Goal: Task Accomplishment & Management: Use online tool/utility

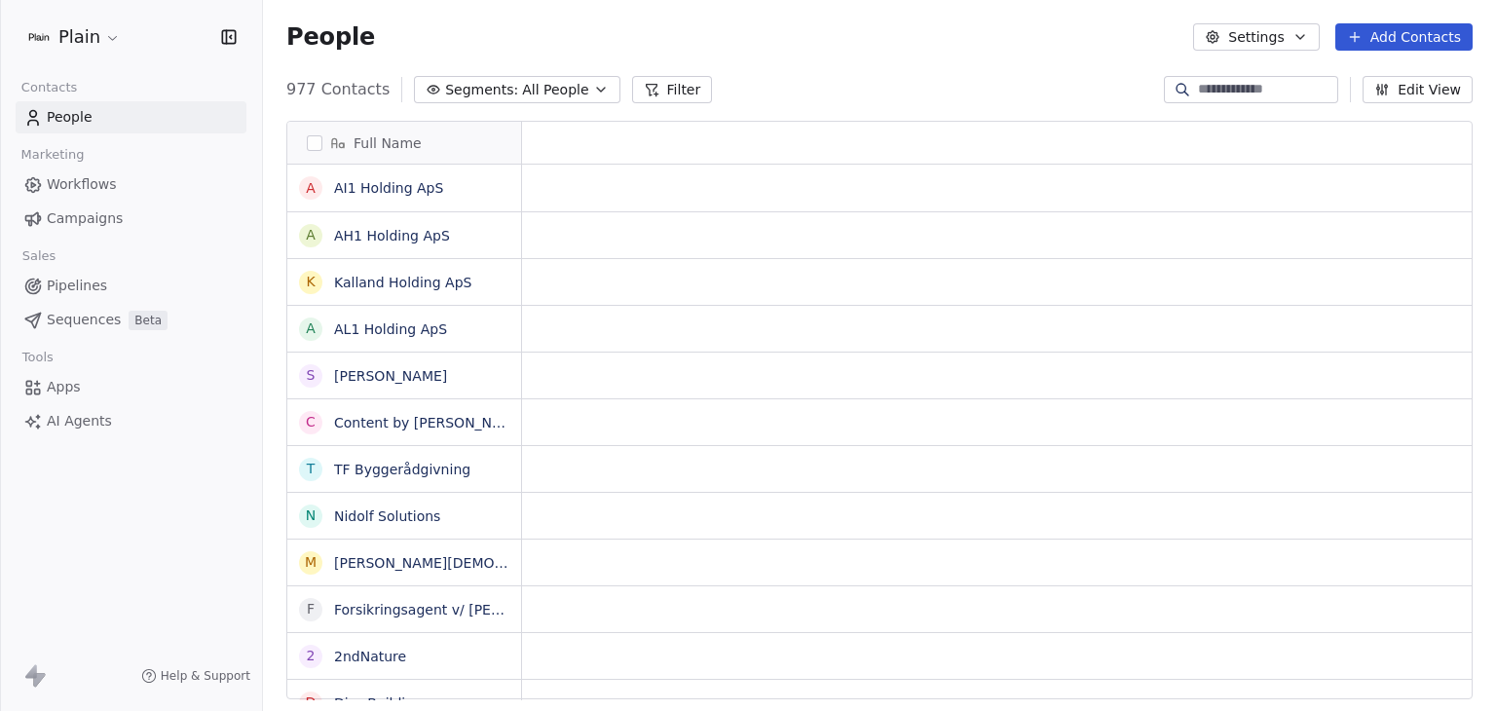
scroll to position [16, 16]
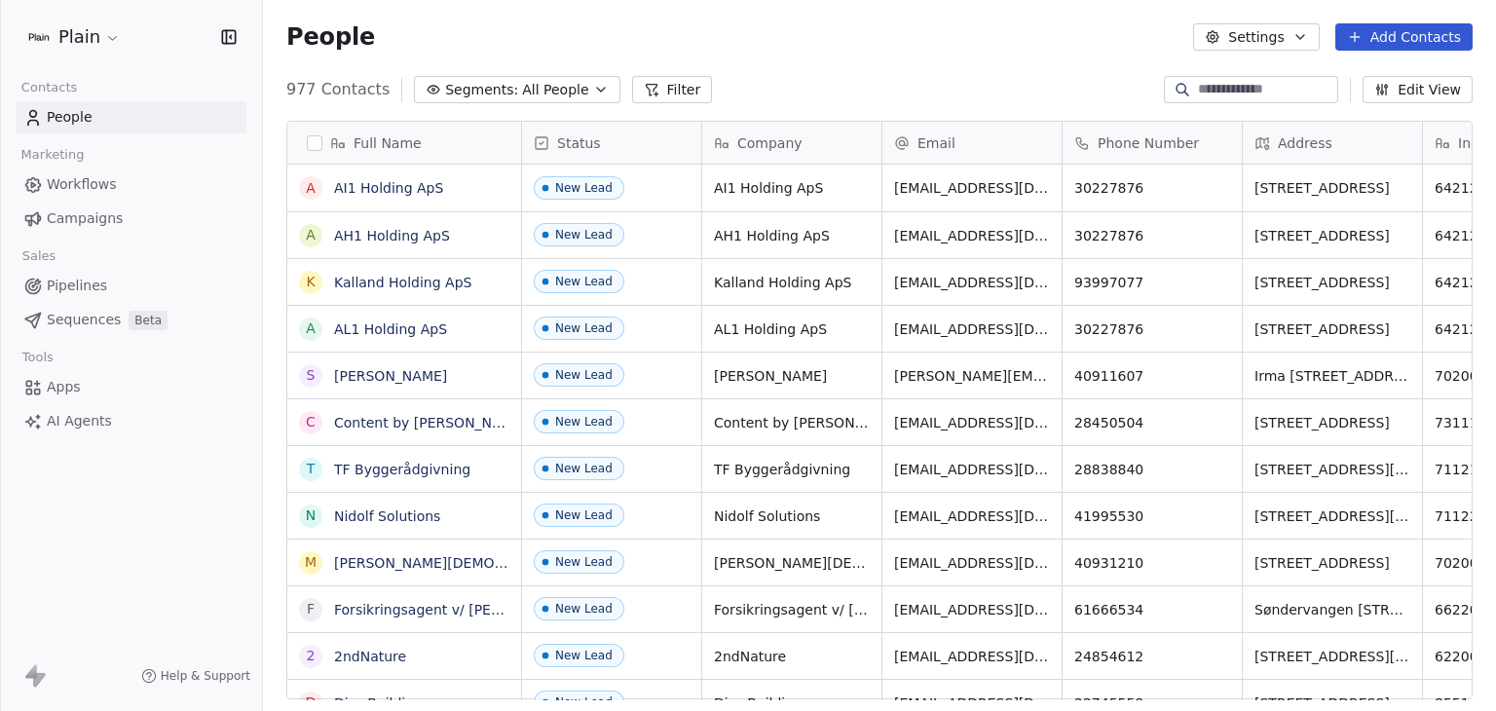
click at [93, 32] on html "Plain Contacts People Marketing Workflows Campaigns Sales Pipelines Sequences B…" at bounding box center [748, 355] width 1496 height 711
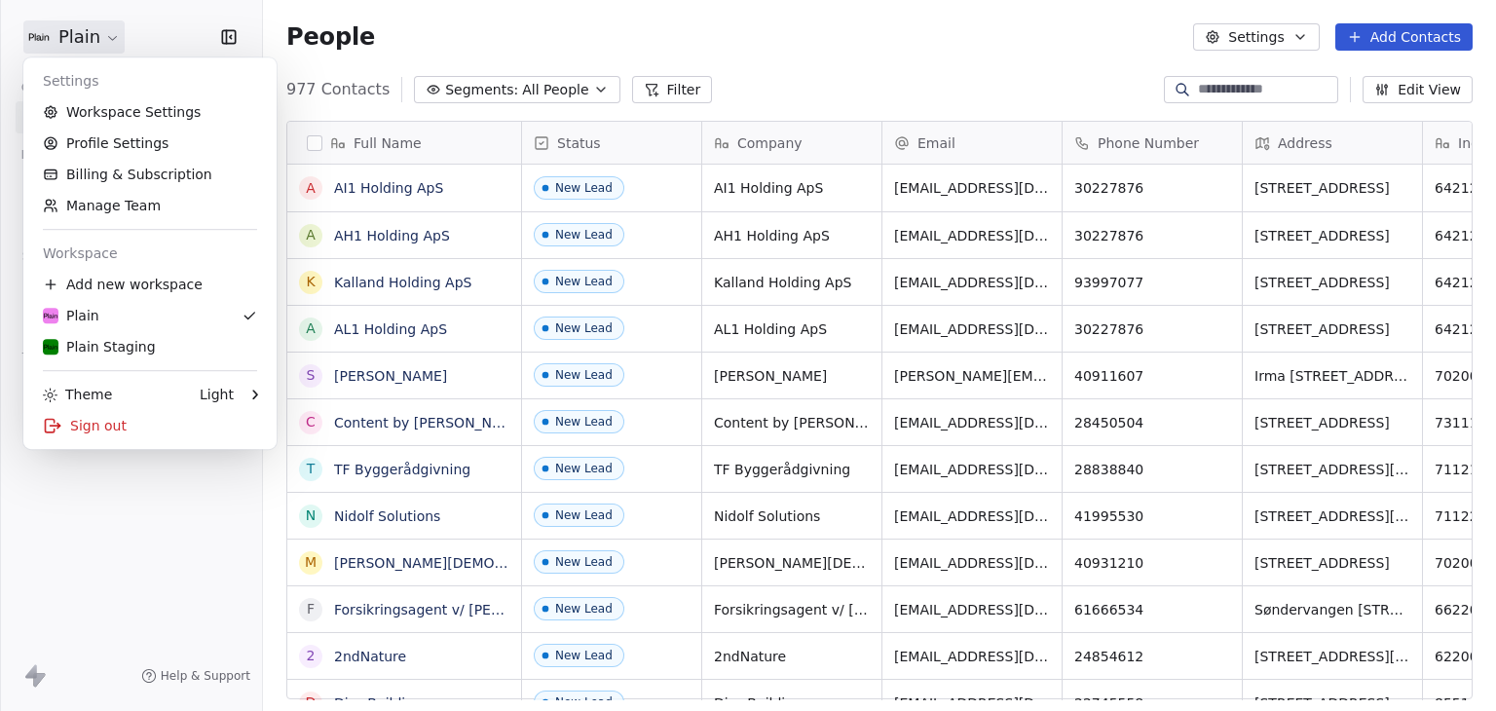
click at [539, 53] on html "Plain Contacts People Marketing Workflows Campaigns Sales Pipelines Sequences B…" at bounding box center [748, 355] width 1496 height 711
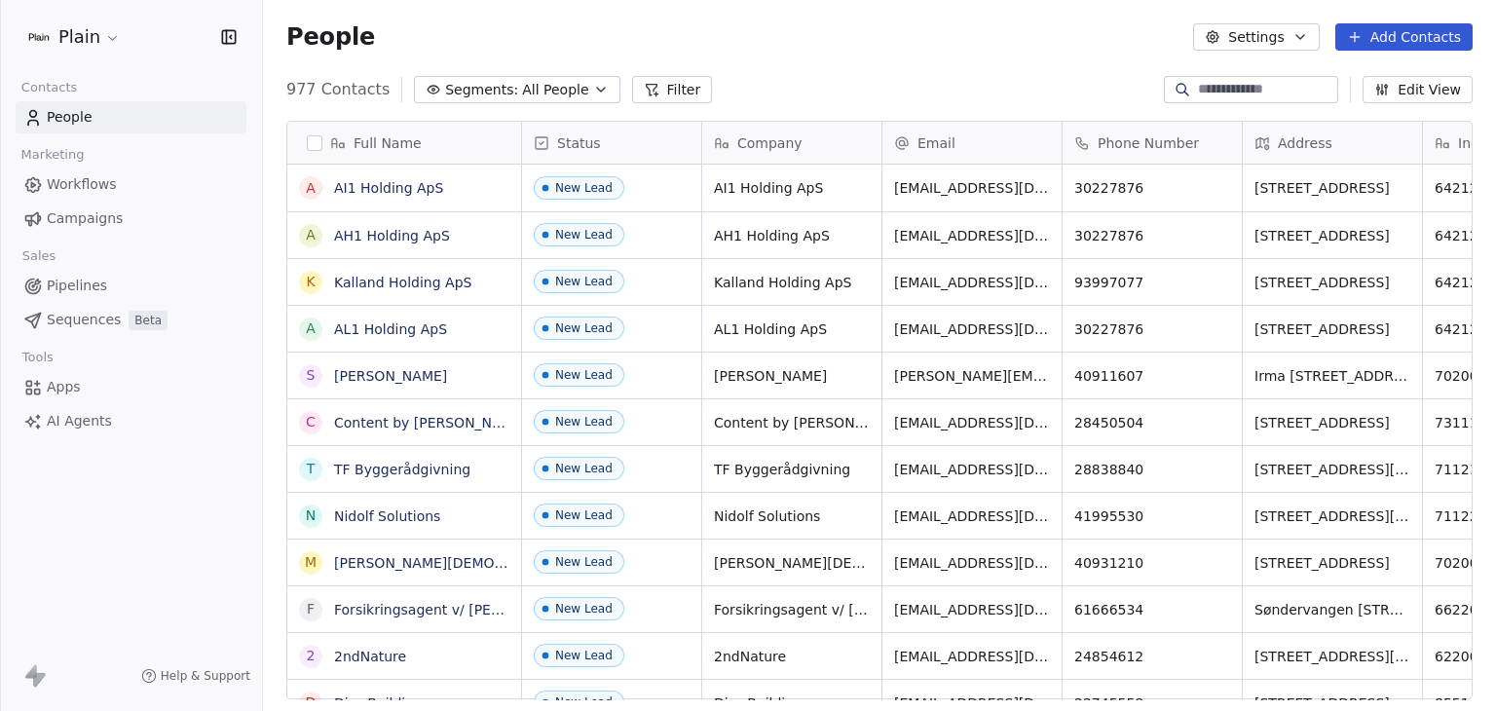
click at [132, 194] on link "Workflows" at bounding box center [131, 184] width 231 height 32
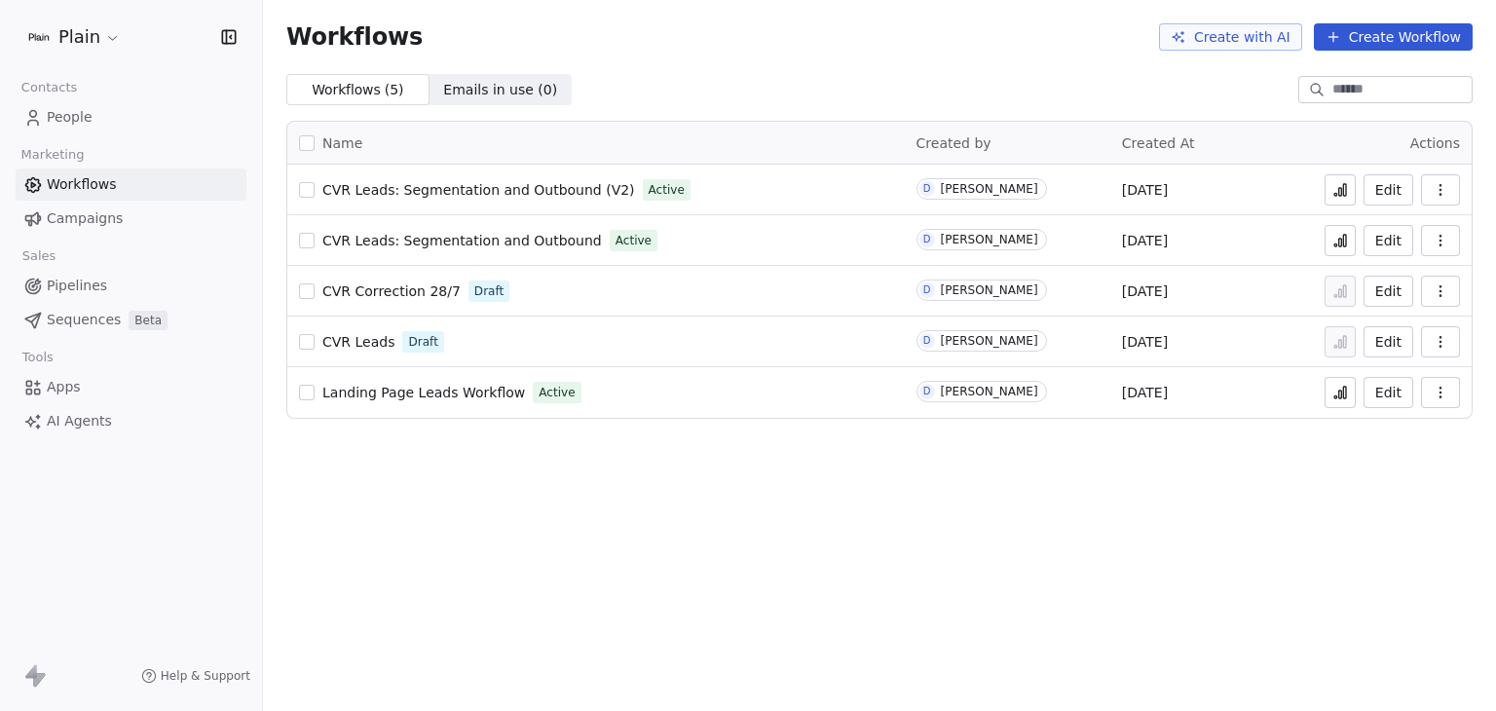
click at [1342, 242] on icon at bounding box center [1340, 243] width 3 height 8
click at [76, 118] on span "People" at bounding box center [70, 117] width 46 height 20
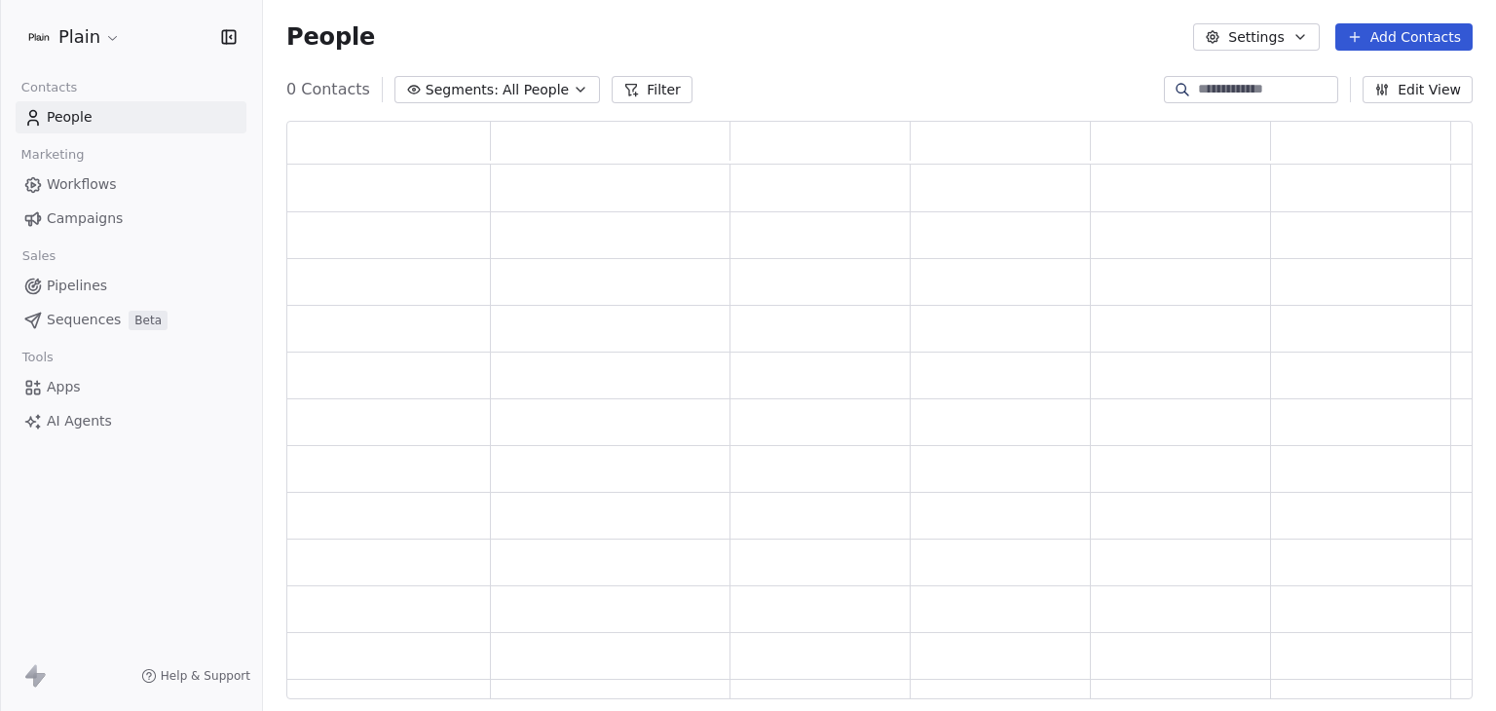
scroll to position [563, 1171]
click at [1232, 65] on div "People Settings Add Contacts" at bounding box center [879, 37] width 1233 height 74
click at [1215, 84] on input at bounding box center [1266, 89] width 136 height 19
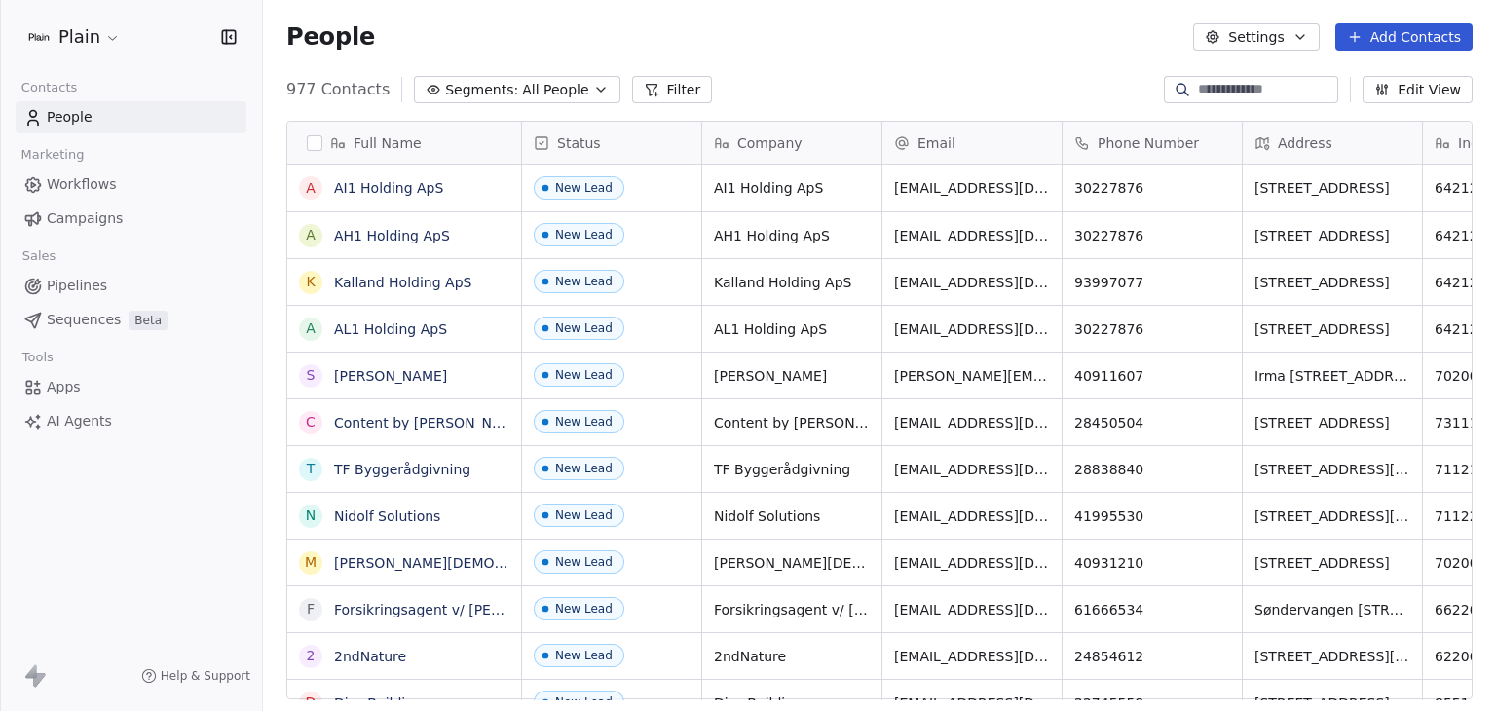
scroll to position [610, 1217]
paste input "**********"
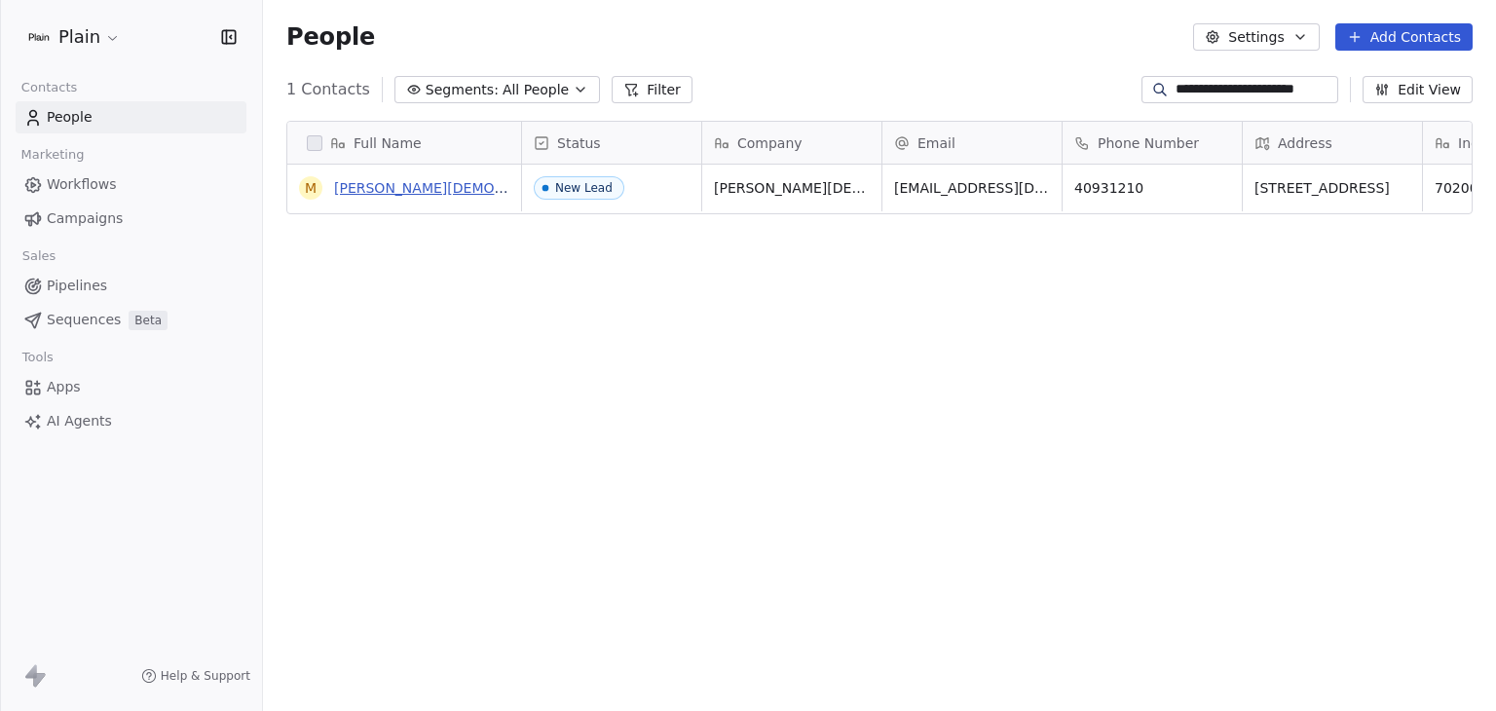
type input "**********"
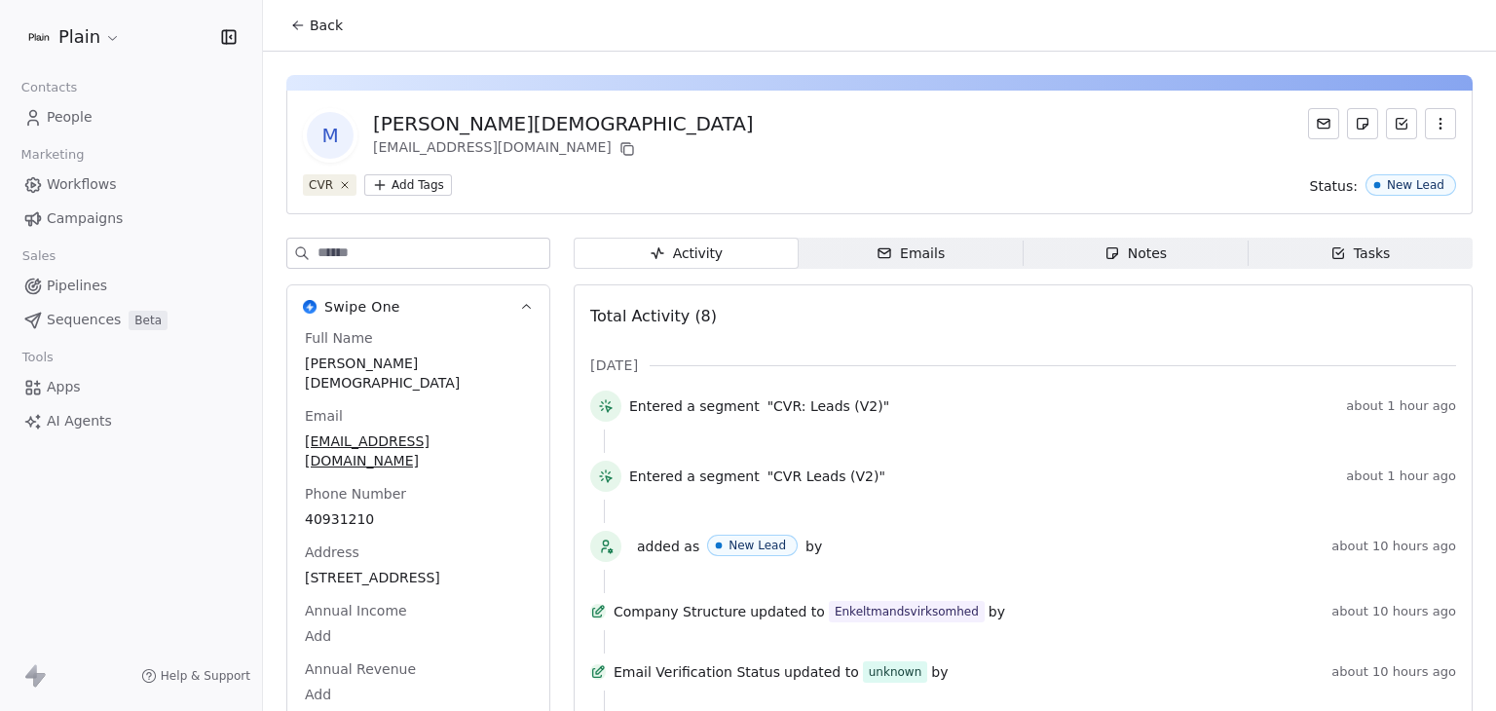
click at [295, 33] on button "Back" at bounding box center [317, 25] width 76 height 35
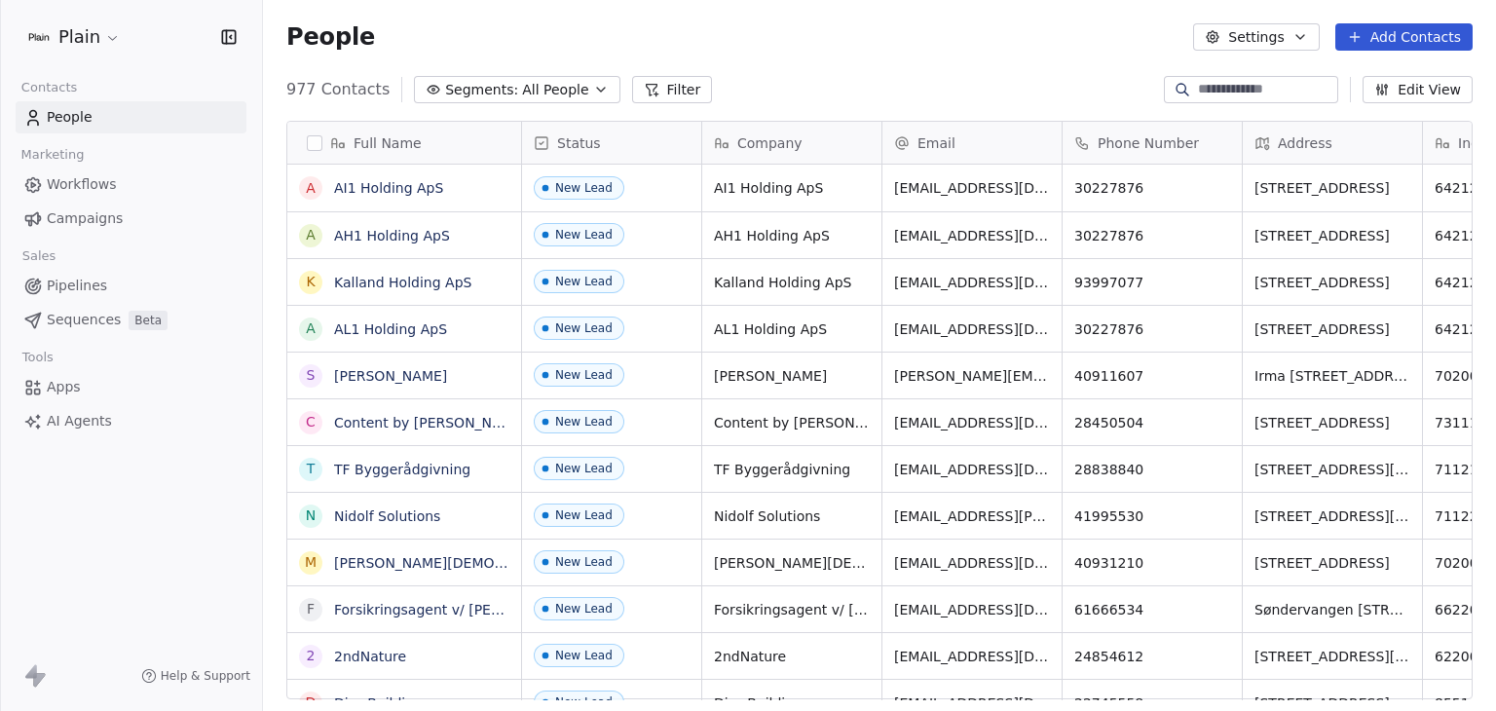
scroll to position [610, 1217]
click at [93, 172] on link "Workflows" at bounding box center [131, 184] width 231 height 32
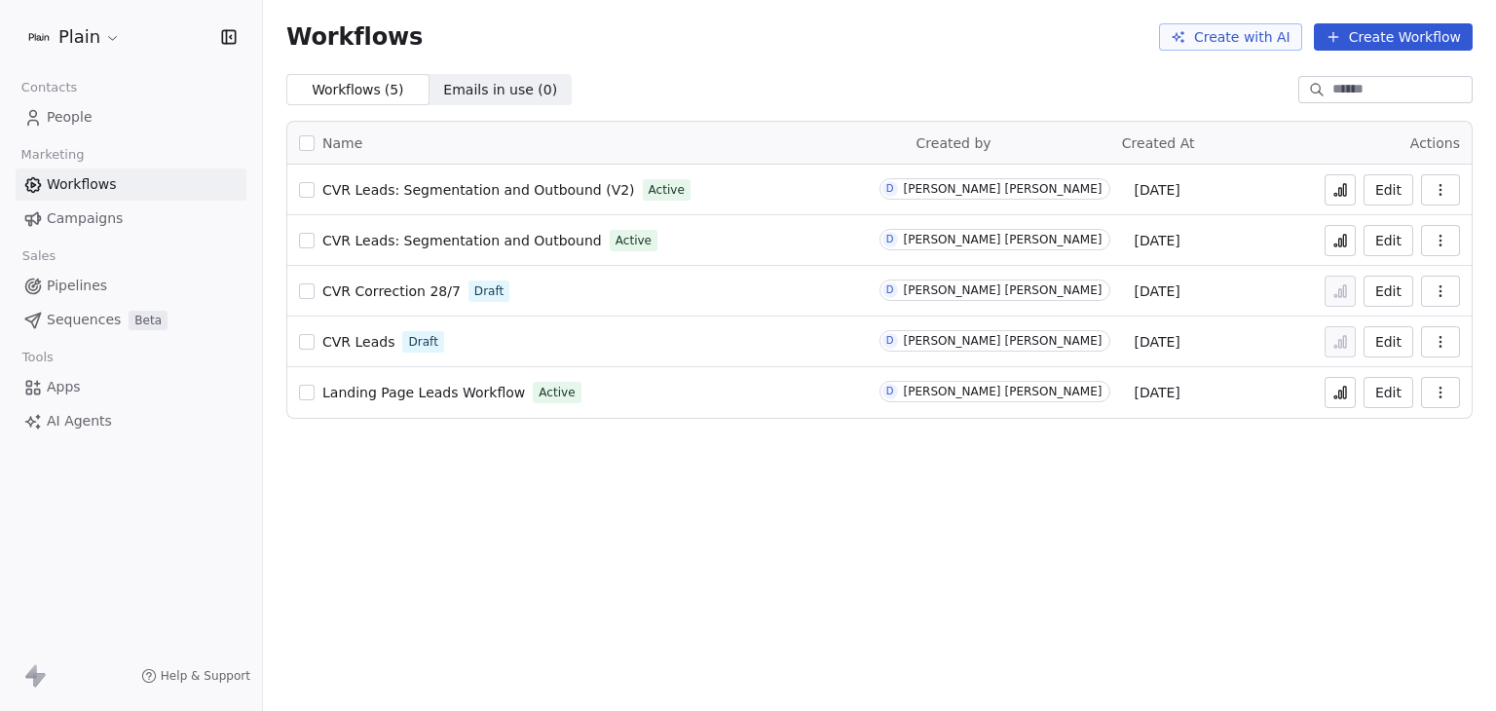
click at [75, 284] on span "Pipelines" at bounding box center [77, 286] width 60 height 20
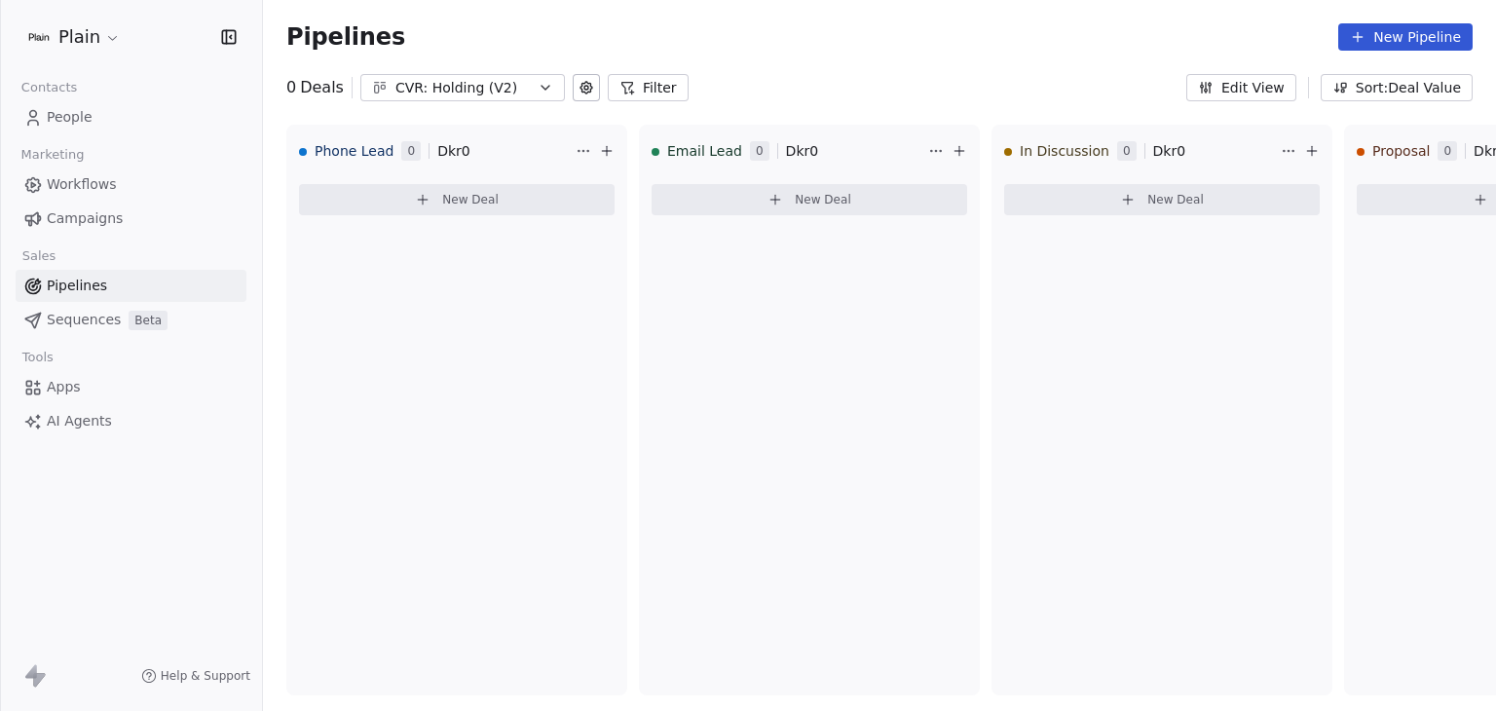
click at [500, 84] on div "CVR: Holding (V2)" at bounding box center [462, 88] width 134 height 20
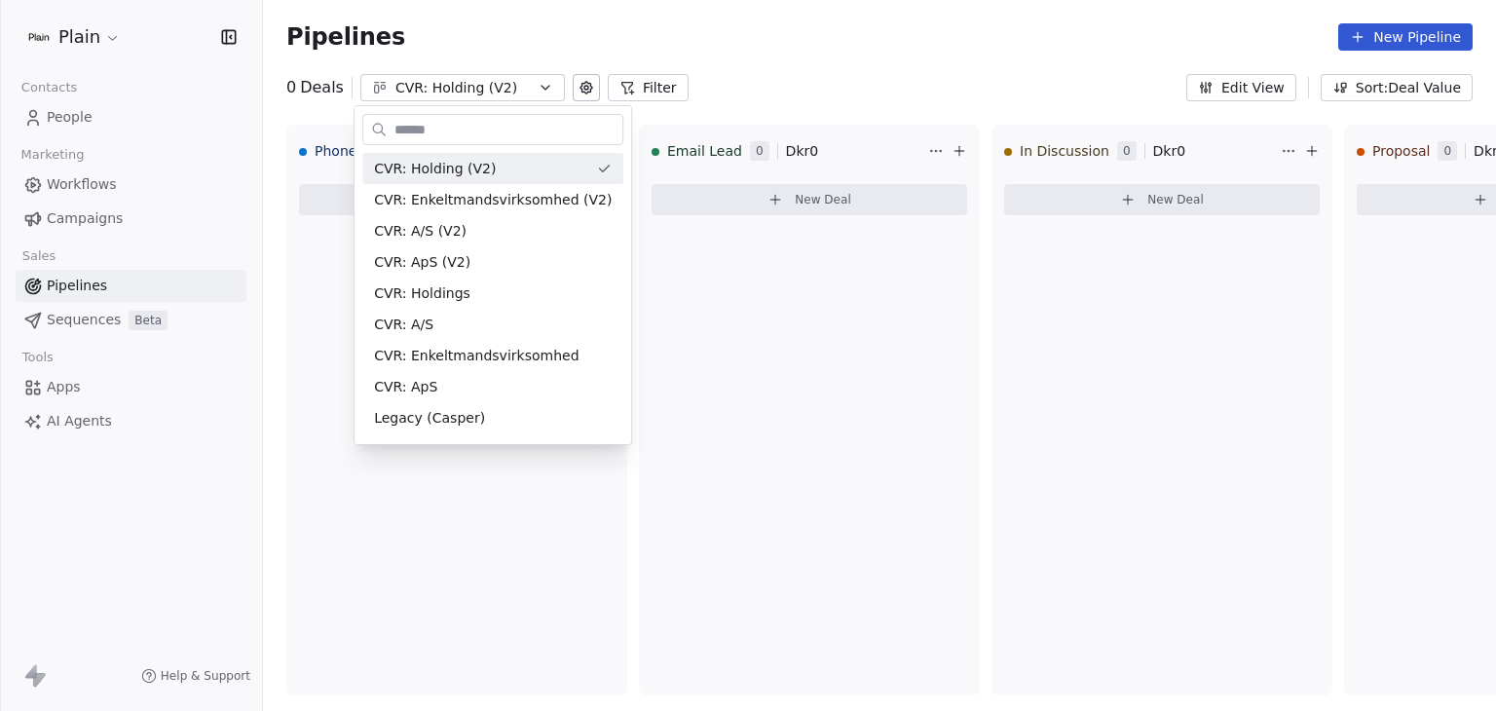
click at [826, 90] on html "Plain Contacts People Marketing Workflows Campaigns Sales Pipelines Sequences B…" at bounding box center [748, 355] width 1496 height 711
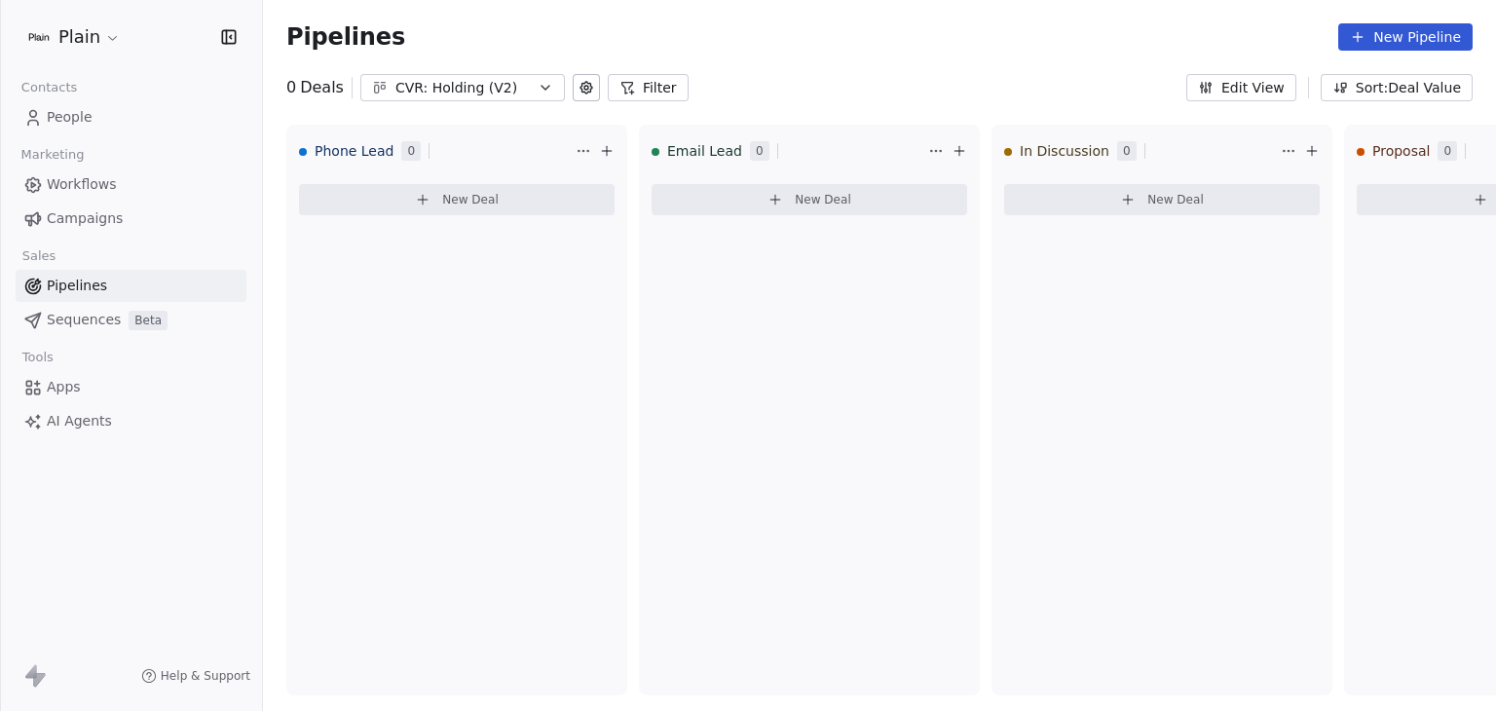
click at [510, 78] on div "CVR: Holding (V2)" at bounding box center [462, 88] width 134 height 20
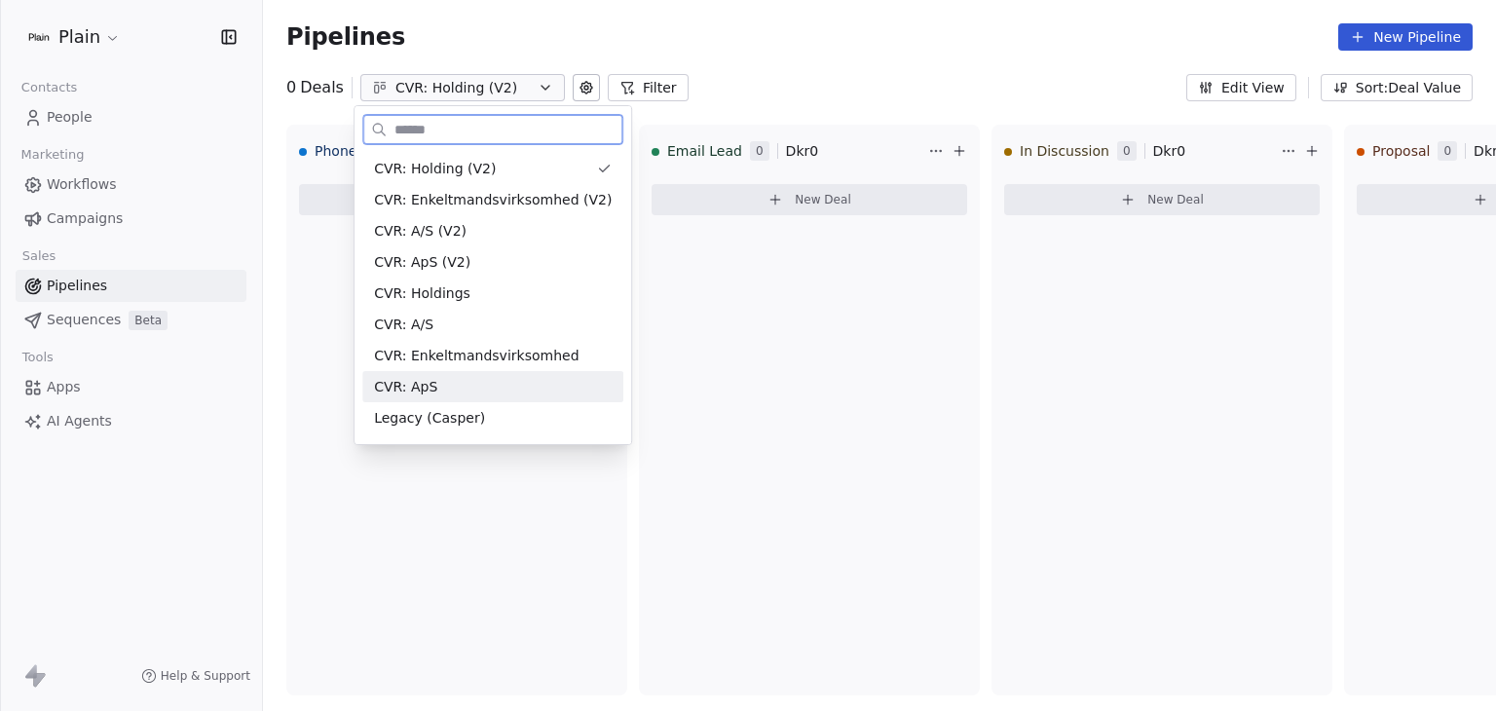
click at [467, 398] on div "CVR: ApS" at bounding box center [492, 386] width 261 height 31
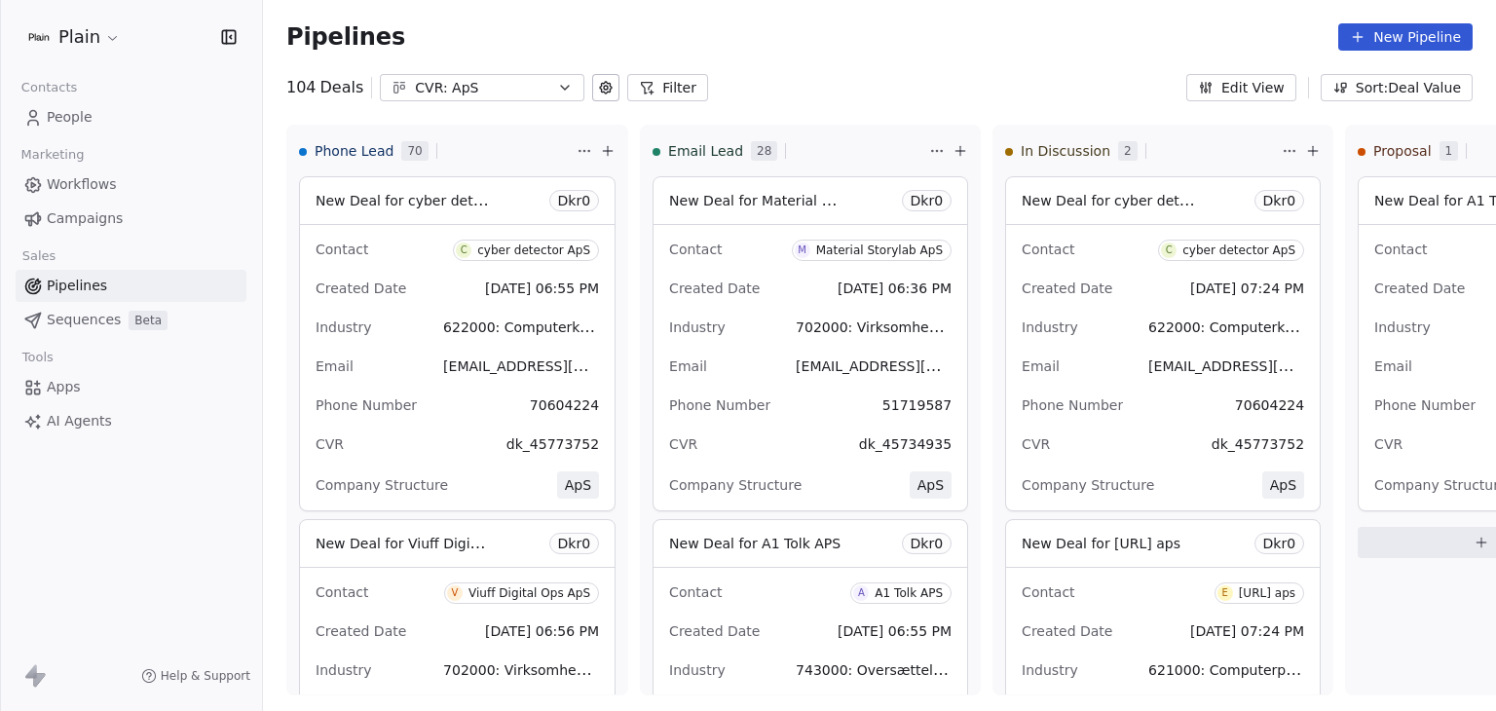
click at [483, 84] on div "CVR: ApS" at bounding box center [482, 88] width 134 height 20
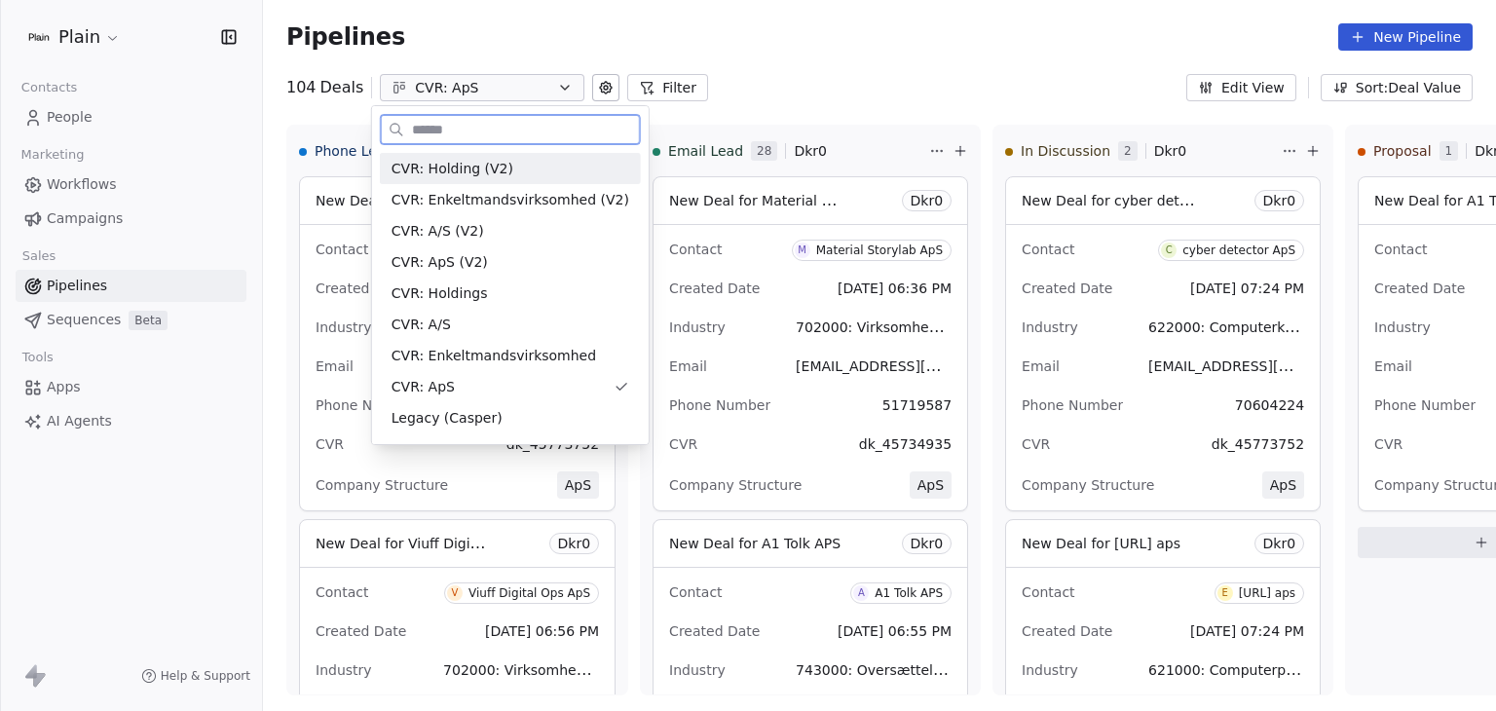
click at [499, 160] on span "CVR: Holding (V2)" at bounding box center [452, 169] width 122 height 20
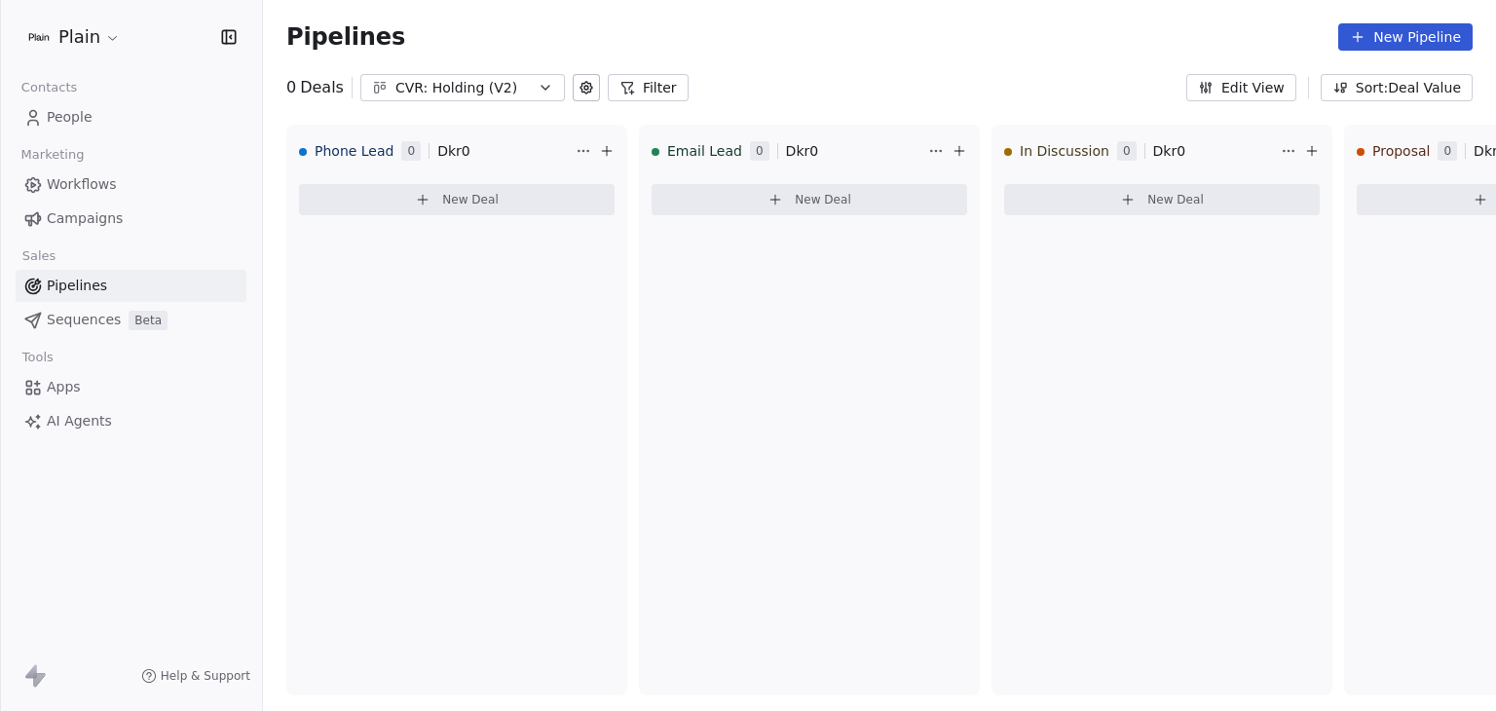
click at [412, 91] on div "CVR: Holding (V2)" at bounding box center [462, 88] width 134 height 20
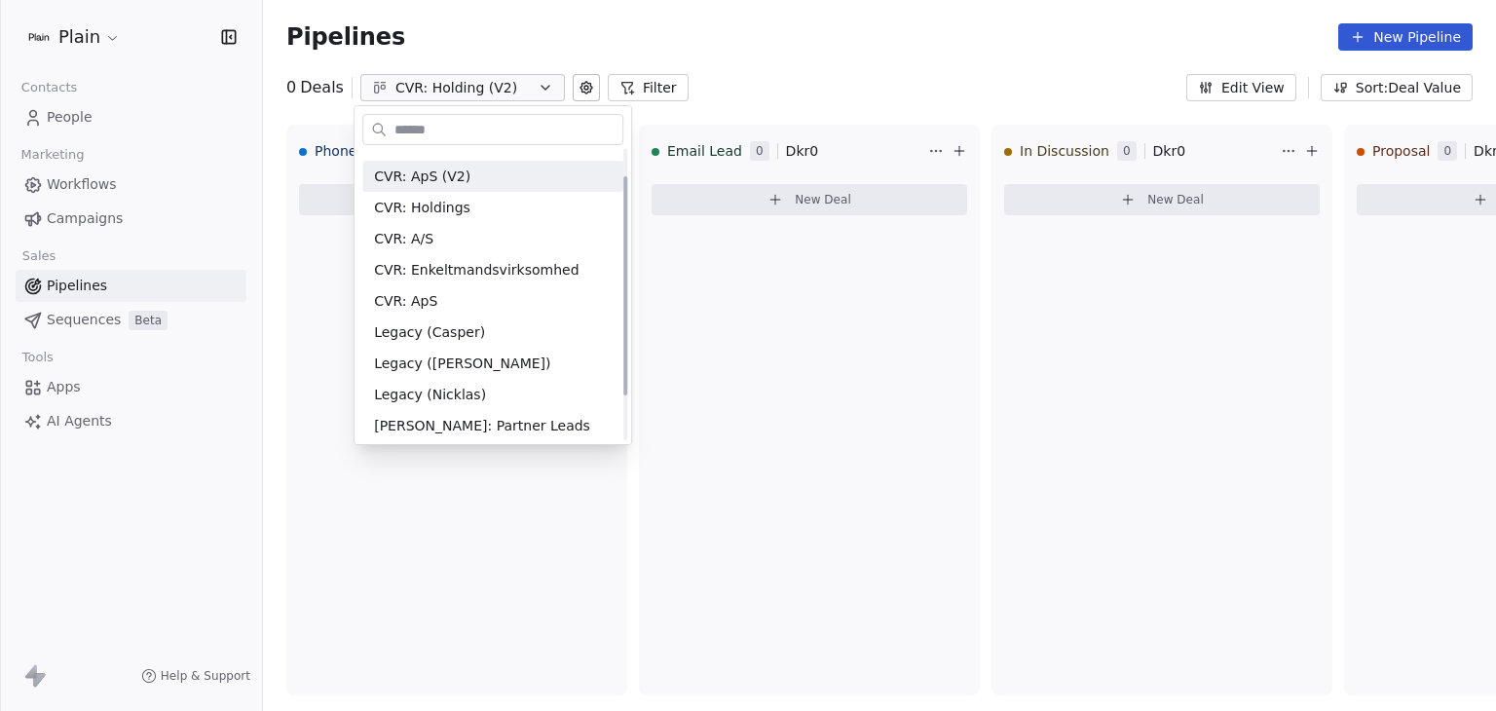
scroll to position [91, 0]
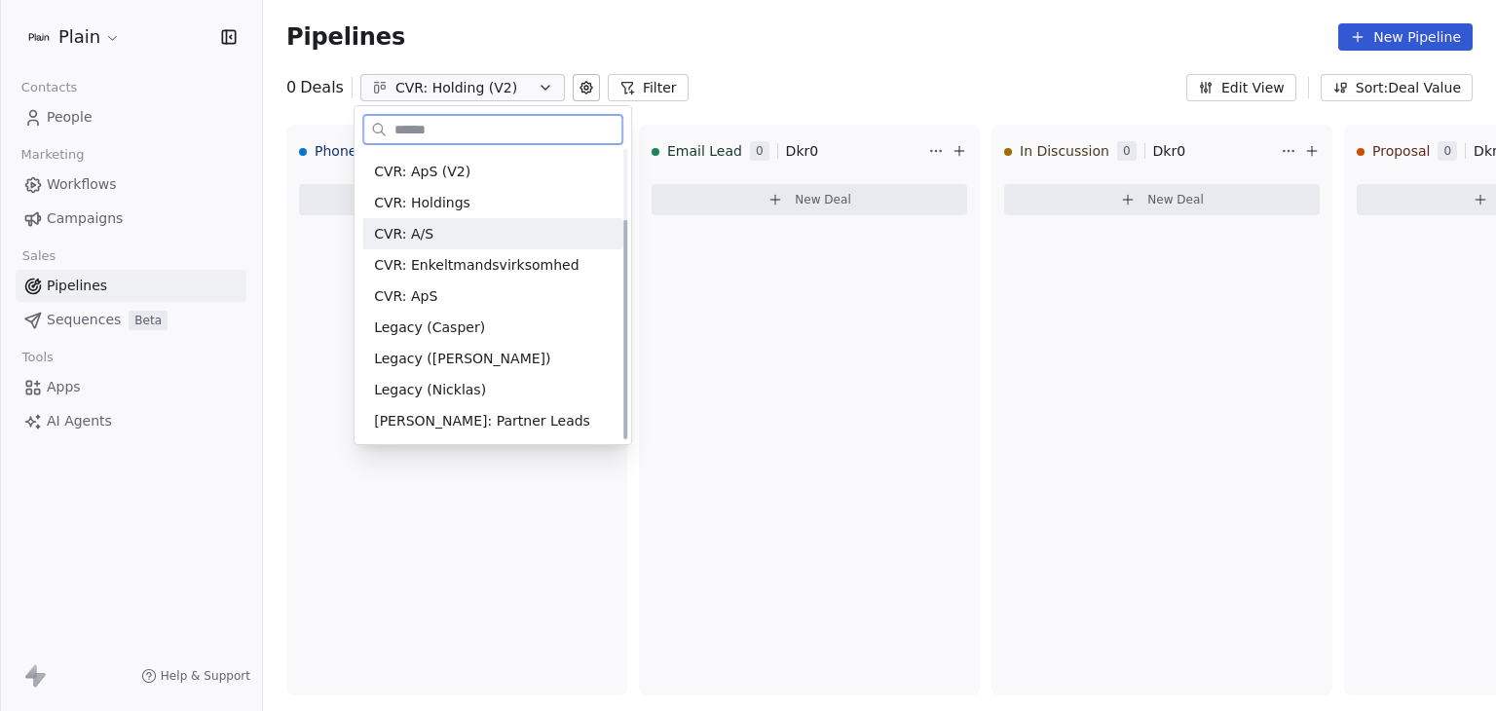
click at [475, 218] on div "CVR: A/S" at bounding box center [492, 233] width 261 height 31
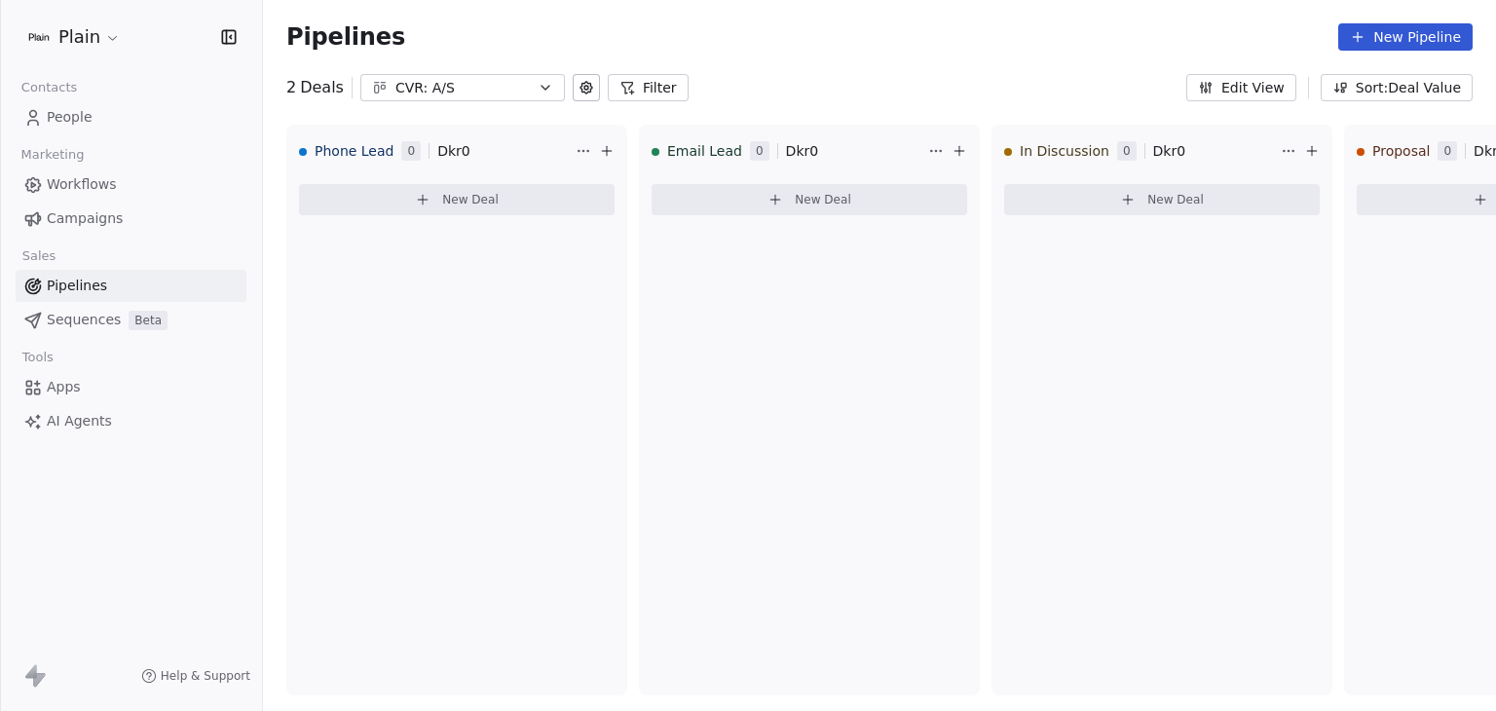
click at [475, 94] on div "CVR: A/S" at bounding box center [462, 88] width 134 height 20
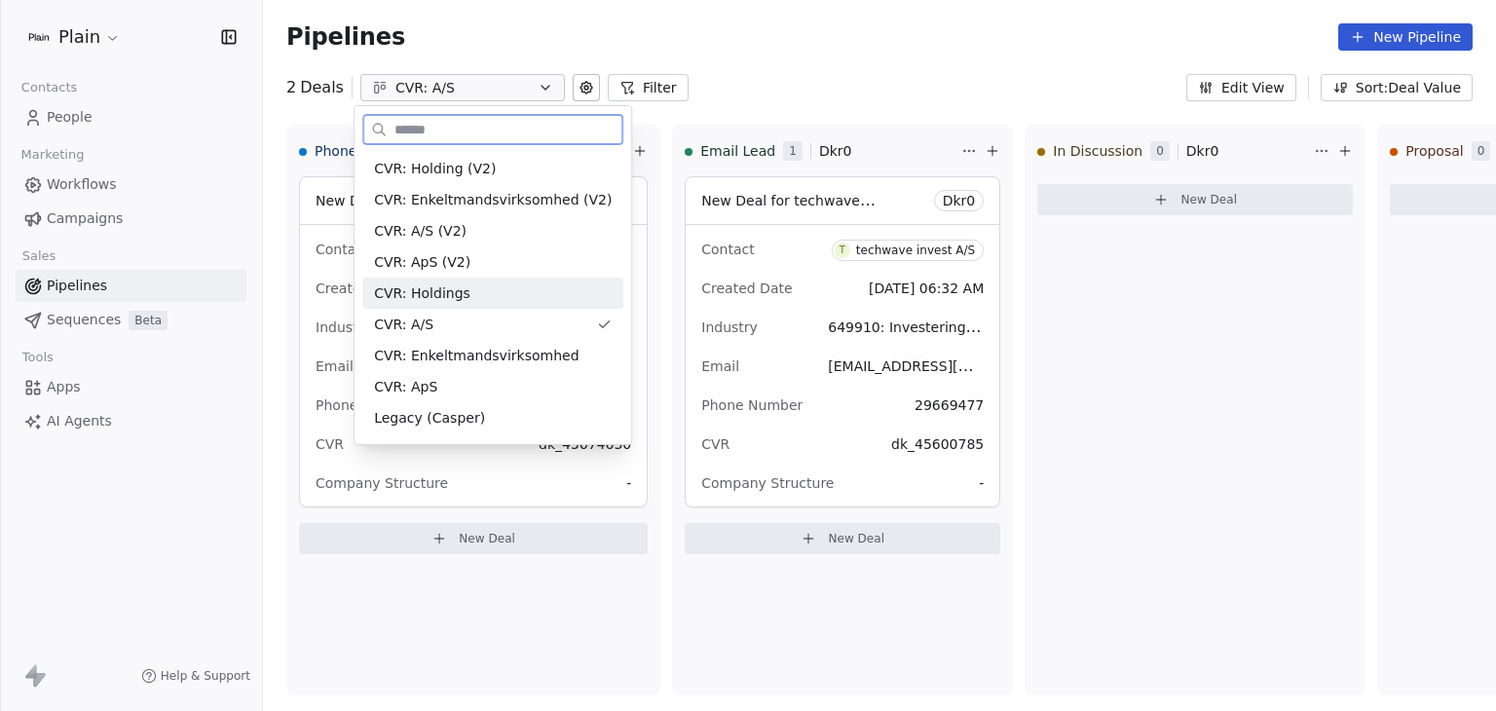
click at [464, 290] on div "CVR: Holdings" at bounding box center [493, 293] width 238 height 20
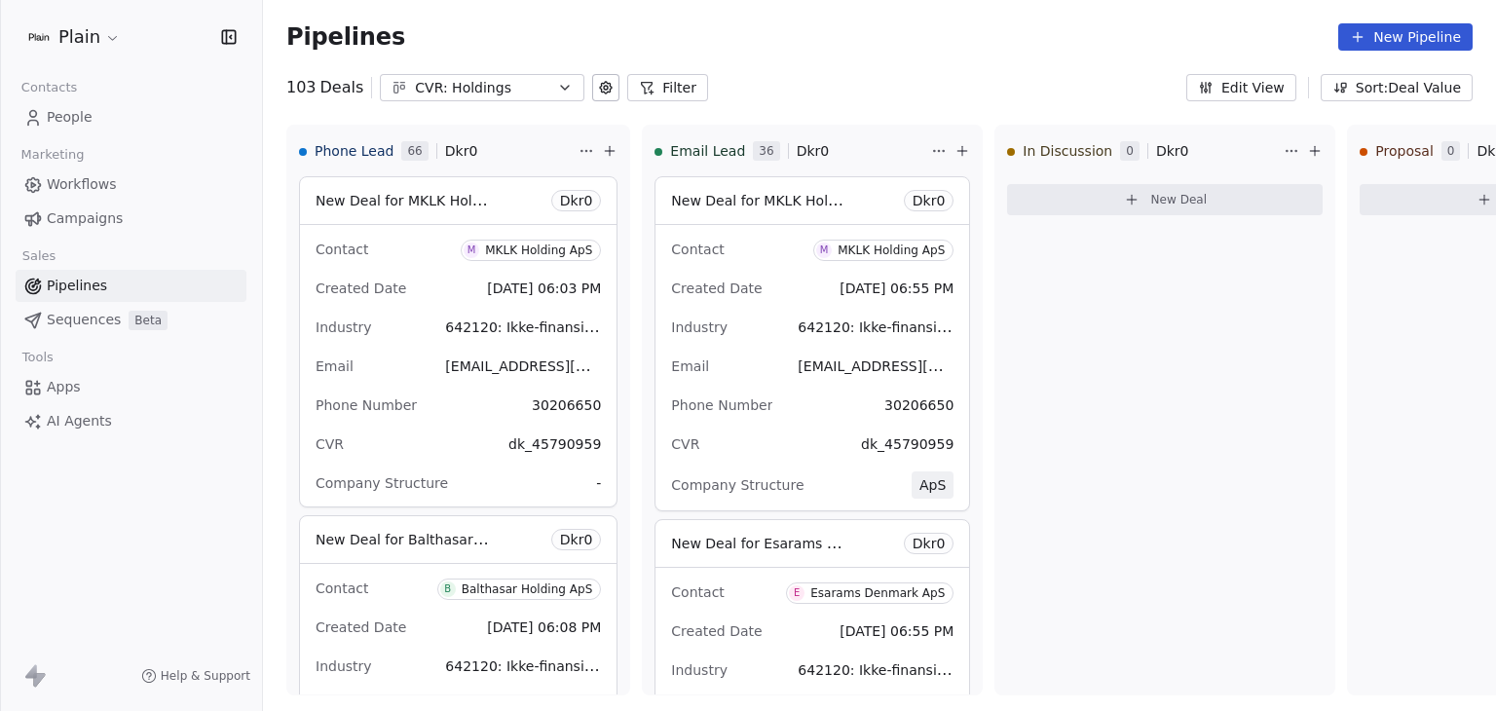
click at [492, 81] on div "CVR: Holdings" at bounding box center [482, 88] width 134 height 20
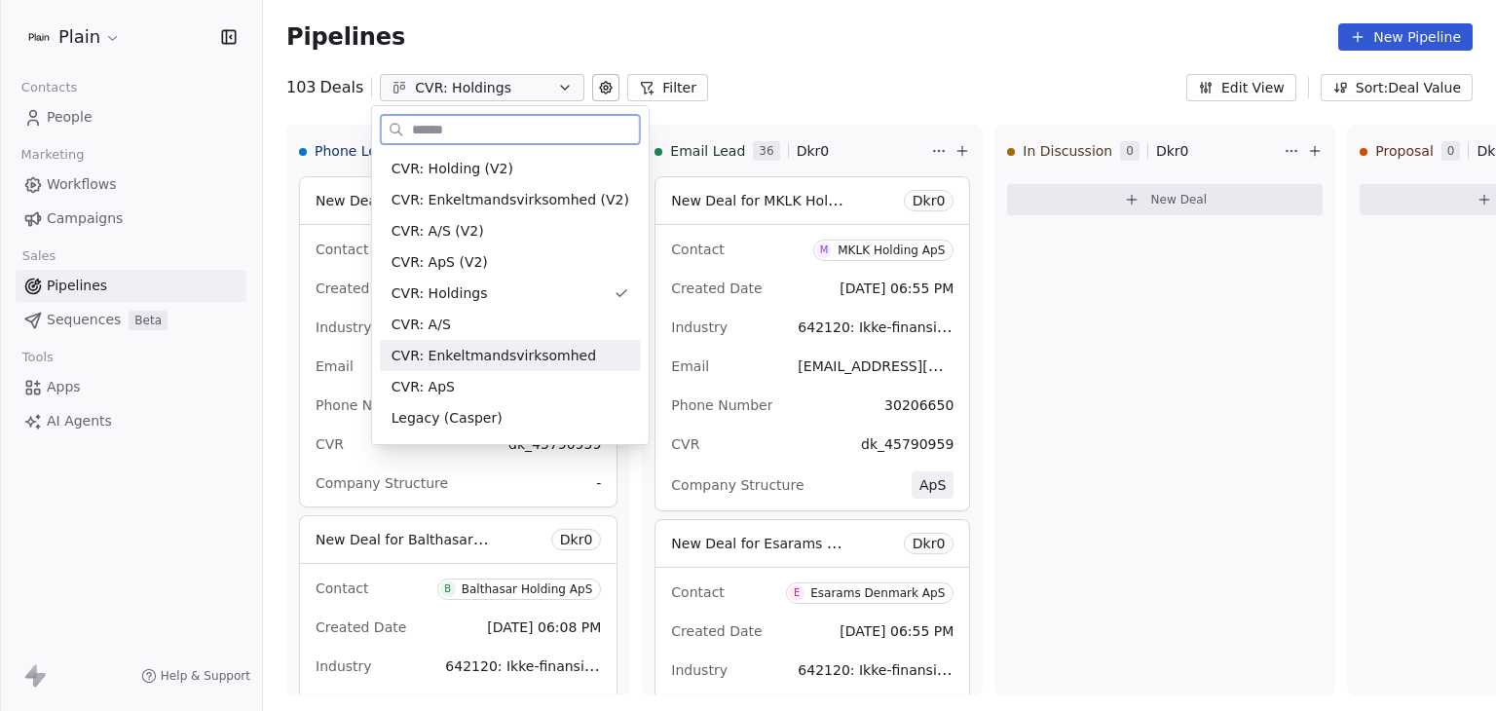
click at [502, 355] on span "CVR: Enkeltmandsvirksomhed" at bounding box center [493, 356] width 204 height 20
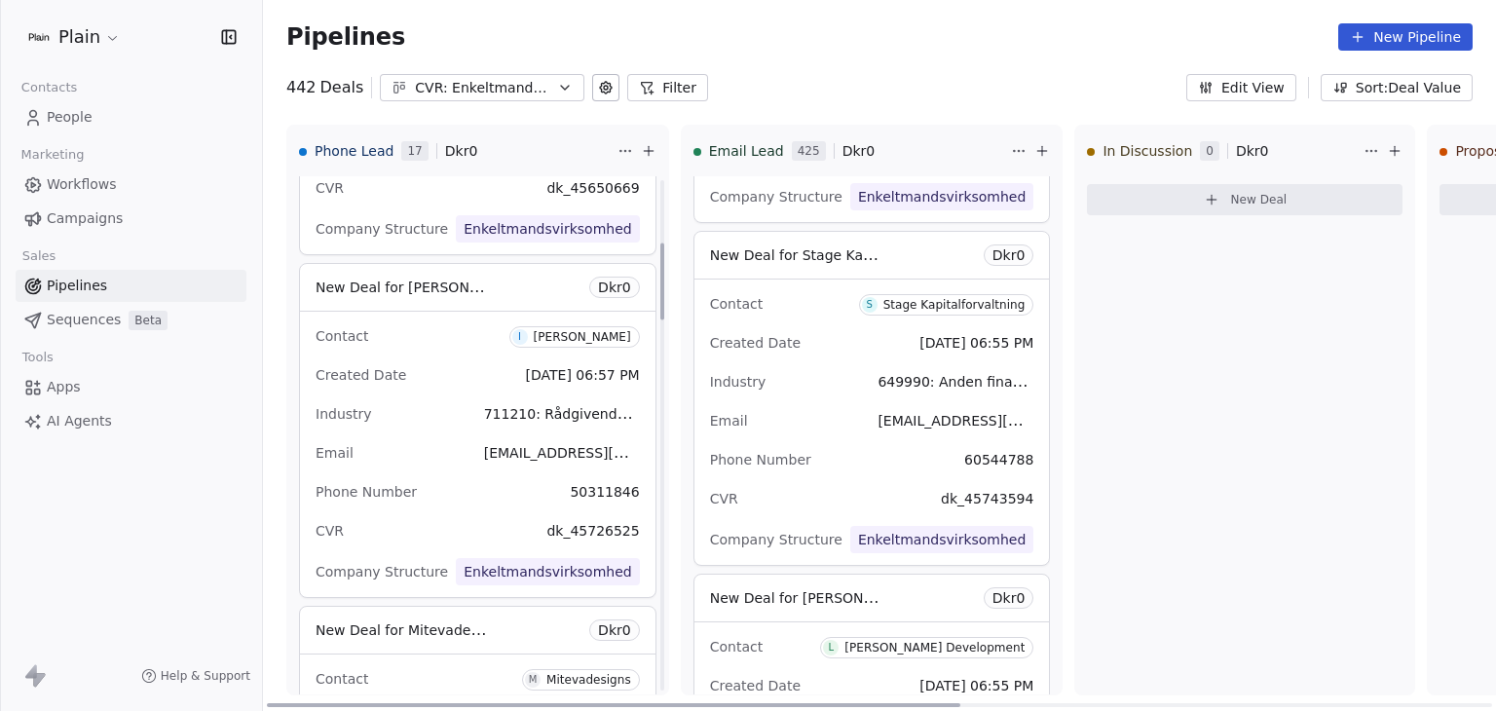
scroll to position [682, 0]
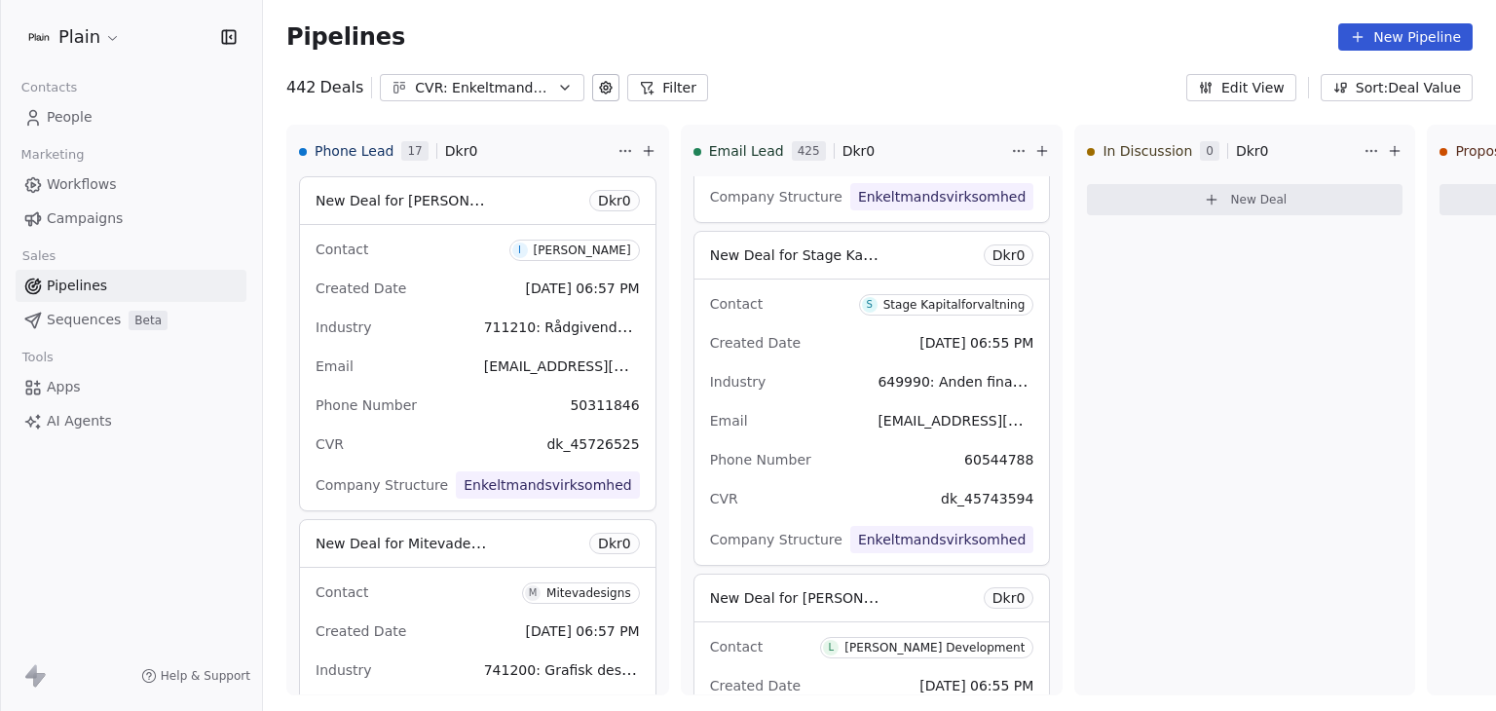
click at [639, 91] on icon at bounding box center [647, 88] width 16 height 16
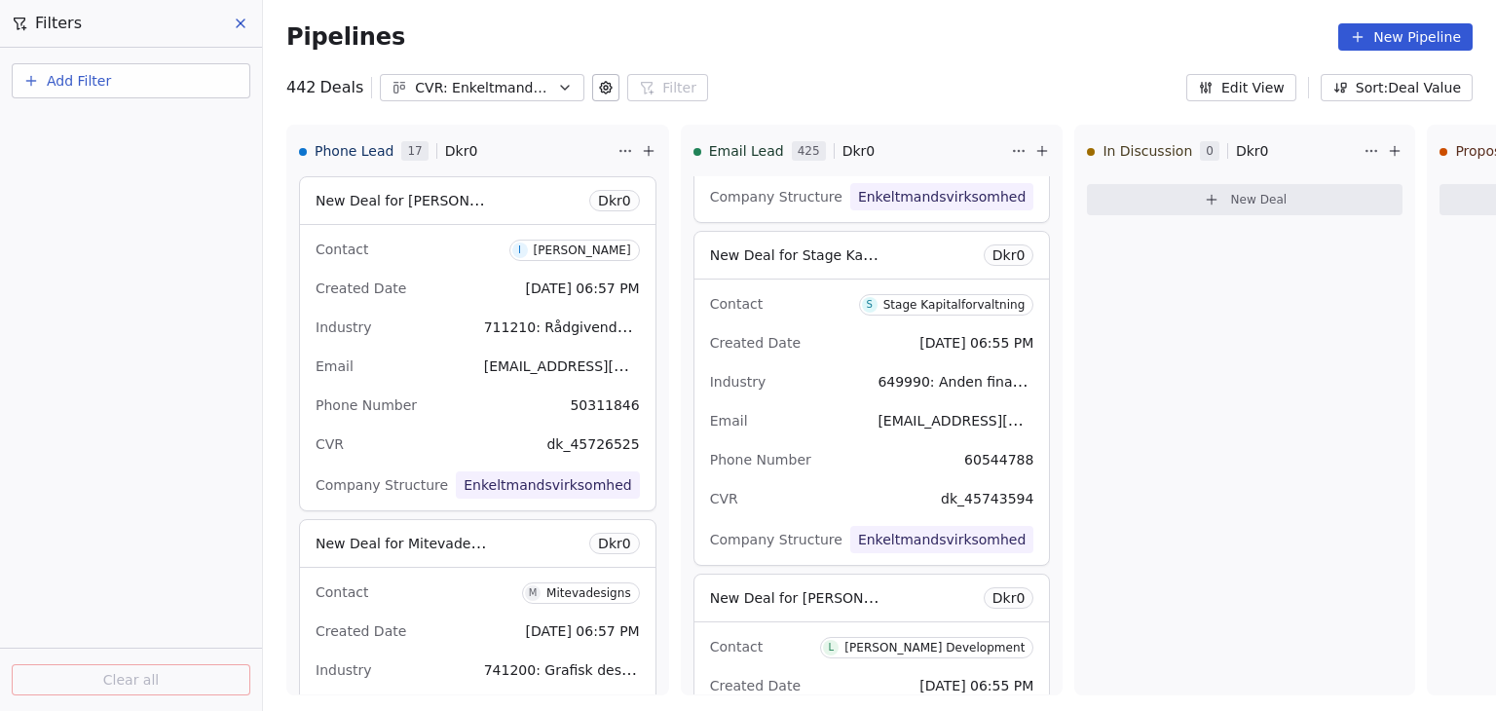
click at [121, 85] on button "Add Filter" at bounding box center [131, 80] width 239 height 35
drag, startPoint x: 113, startPoint y: 121, endPoint x: 142, endPoint y: 215, distance: 98.9
click at [142, 215] on html "Plain Contacts People Marketing Workflows Campaigns Sales Pipelines Sequences B…" at bounding box center [748, 355] width 1496 height 711
click at [117, 165] on span "Contact properties" at bounding box center [95, 157] width 127 height 20
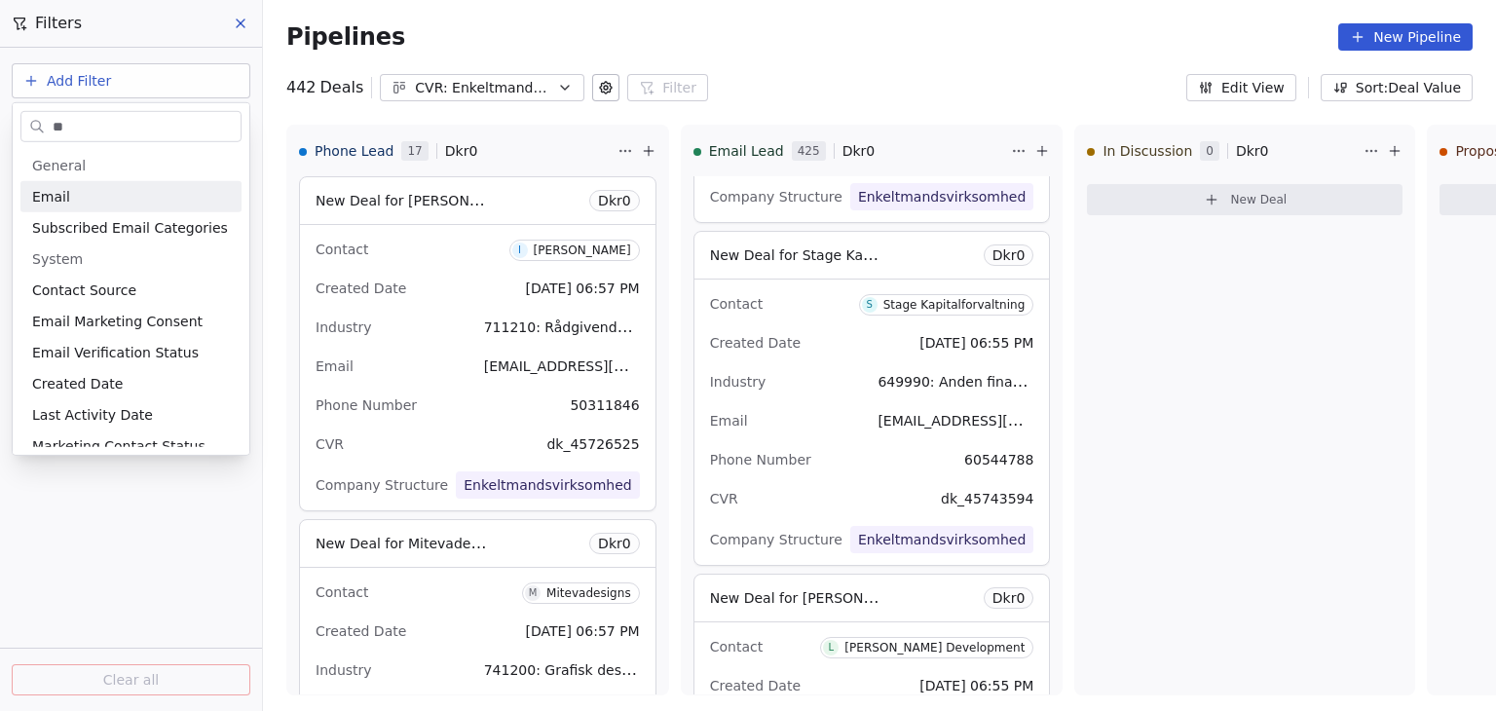
type input "**"
click at [85, 183] on div "Email" at bounding box center [130, 196] width 221 height 31
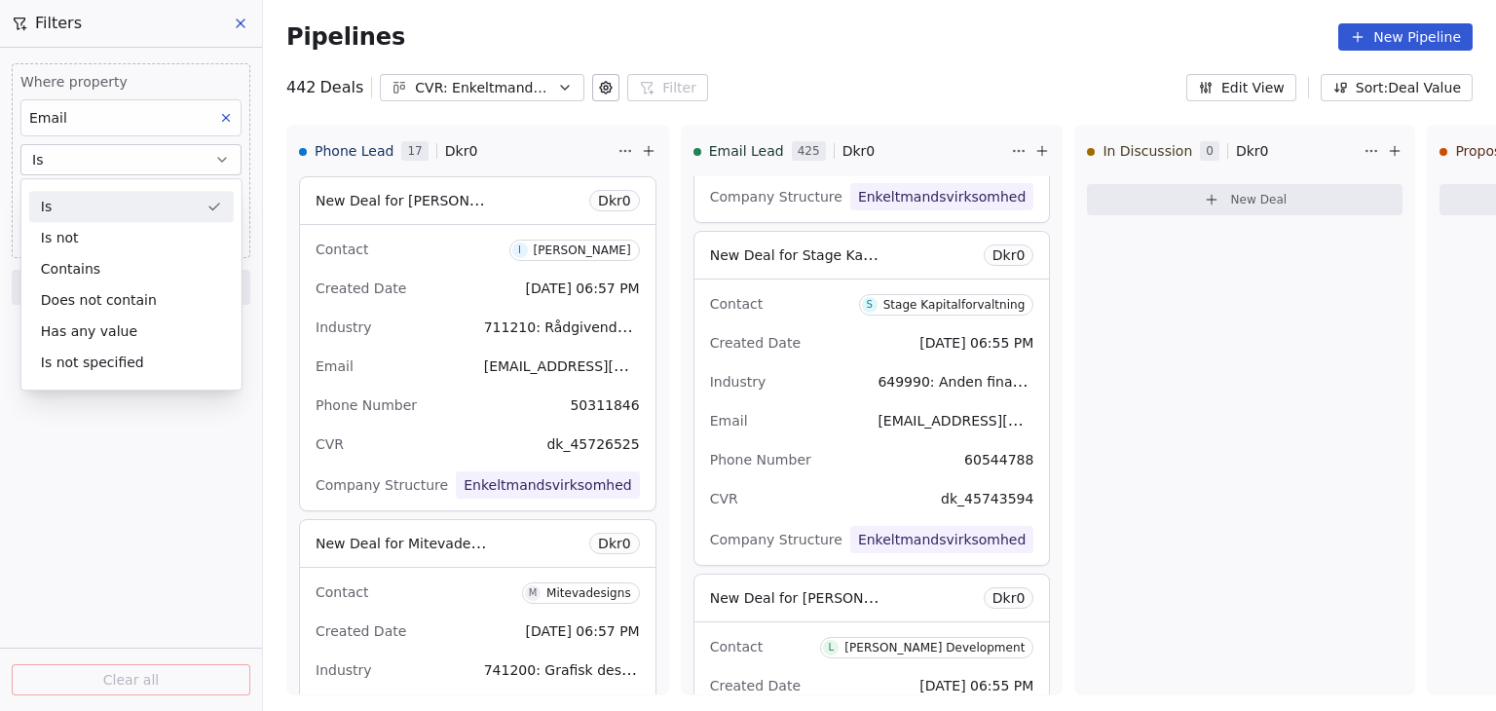
click at [87, 195] on div "Is" at bounding box center [131, 206] width 204 height 31
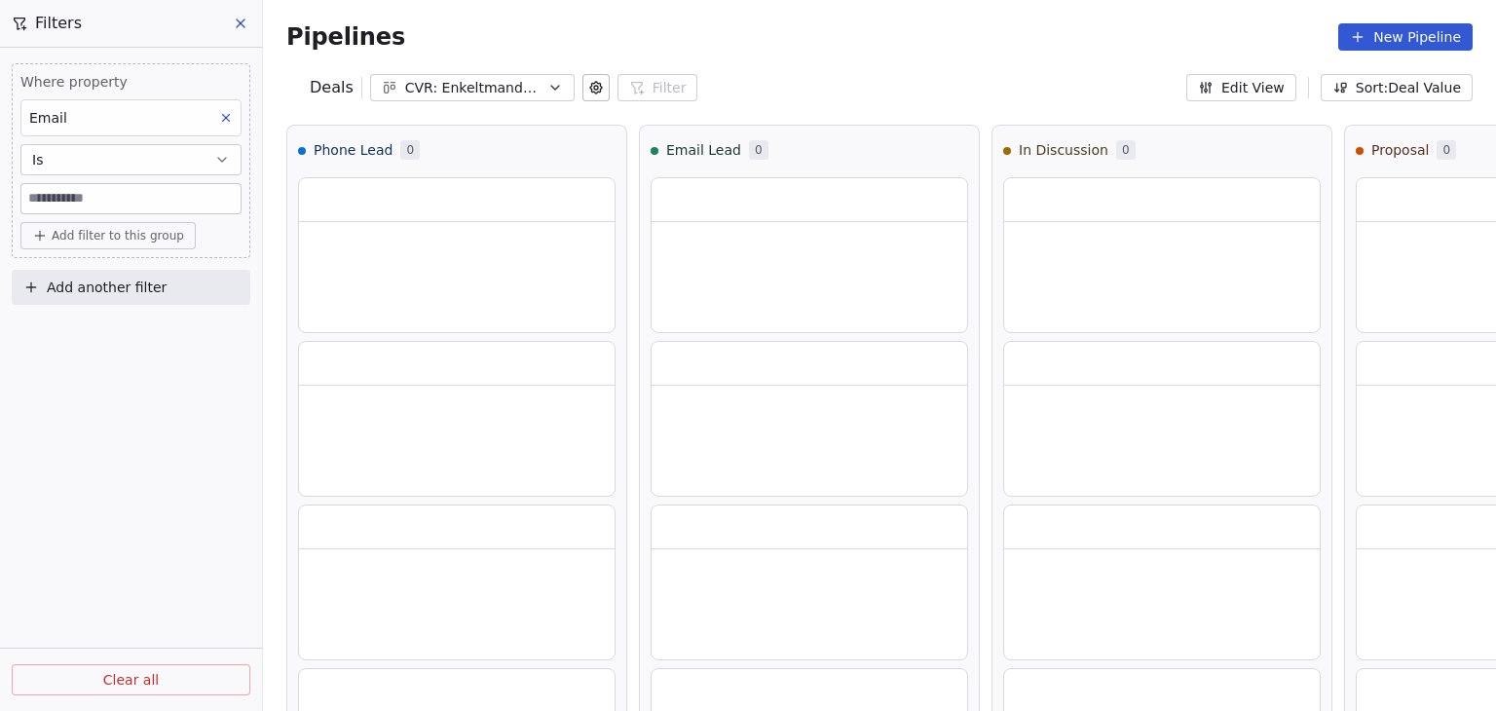
click at [87, 195] on input at bounding box center [130, 198] width 219 height 29
paste input "**********"
drag, startPoint x: 187, startPoint y: 195, endPoint x: 344, endPoint y: 219, distance: 158.7
click at [344, 219] on div "**********" at bounding box center [879, 355] width 1233 height 711
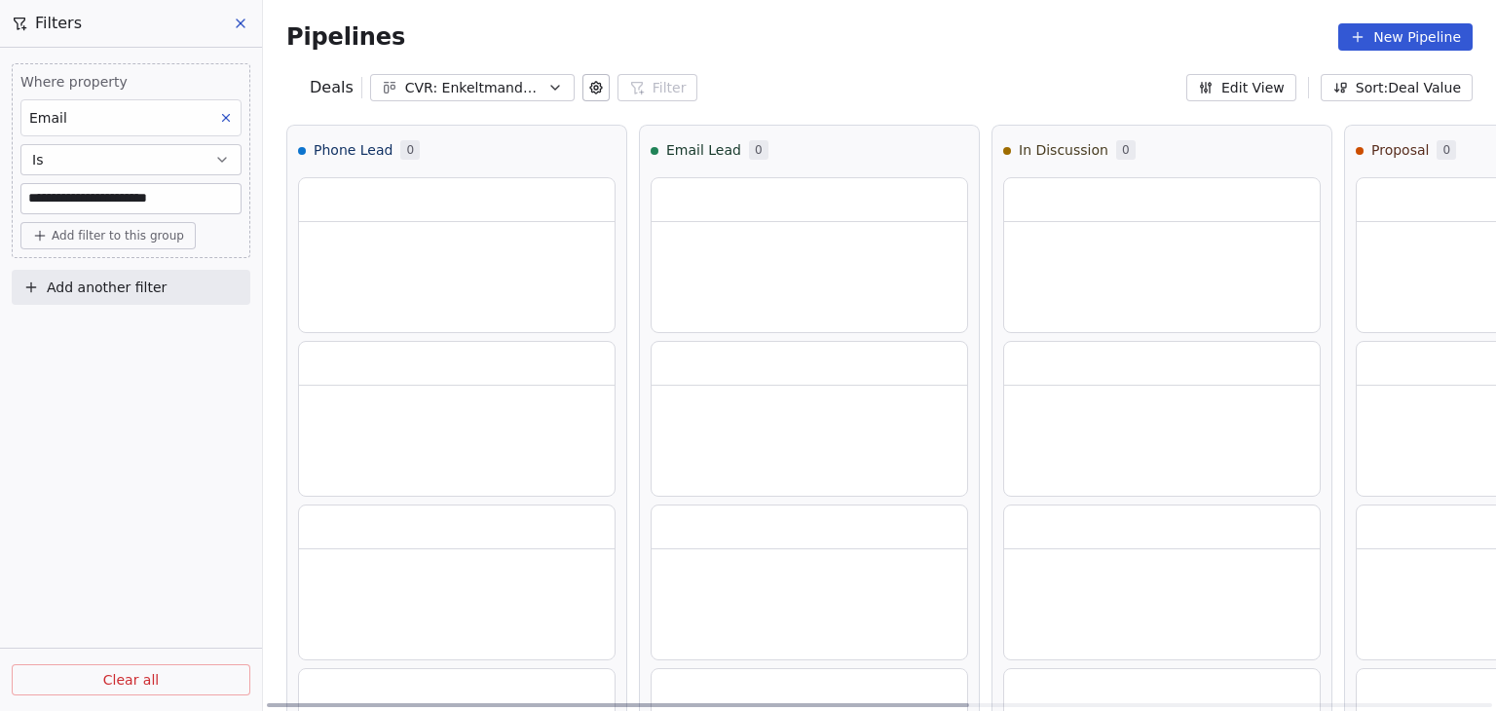
scroll to position [0, 0]
type input "**********"
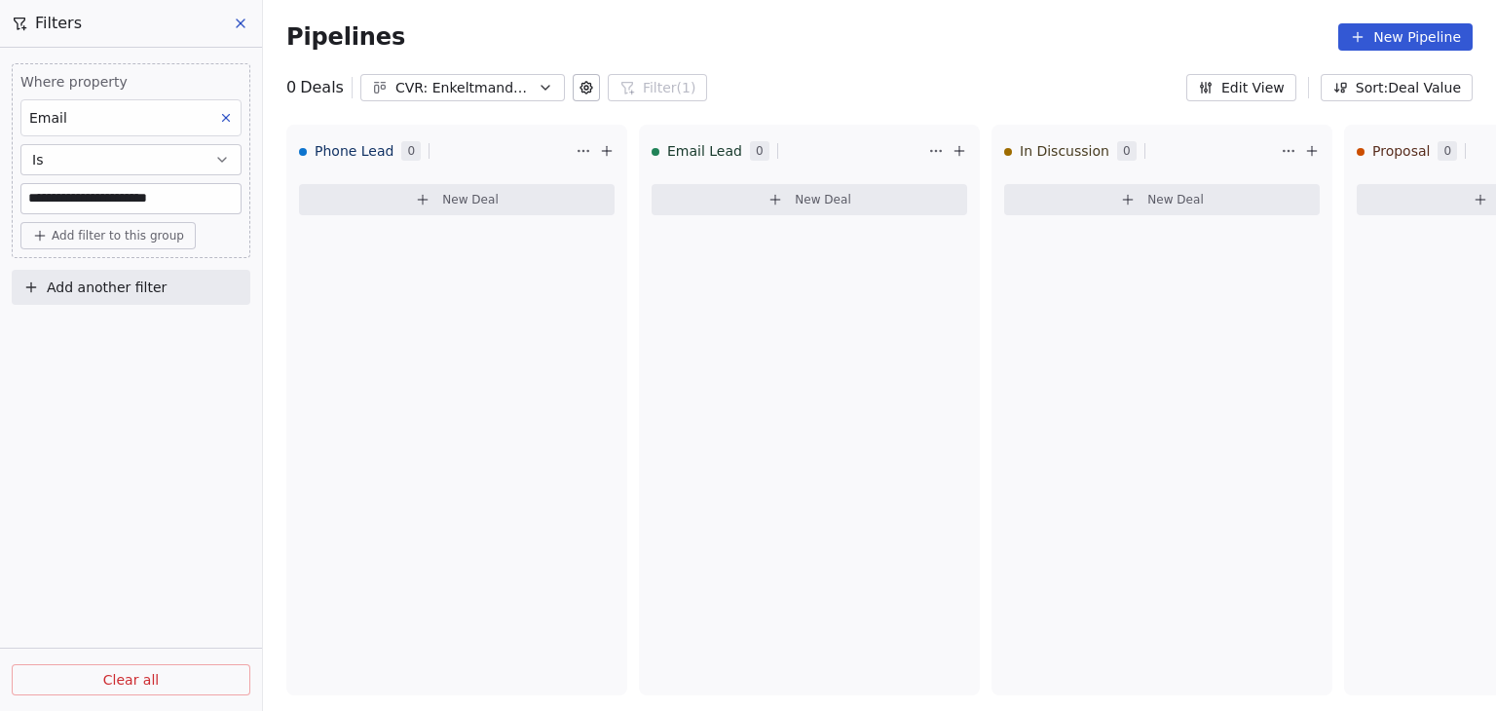
click at [483, 91] on div "CVR: Enkeltmandsvirksomhed" at bounding box center [462, 88] width 134 height 20
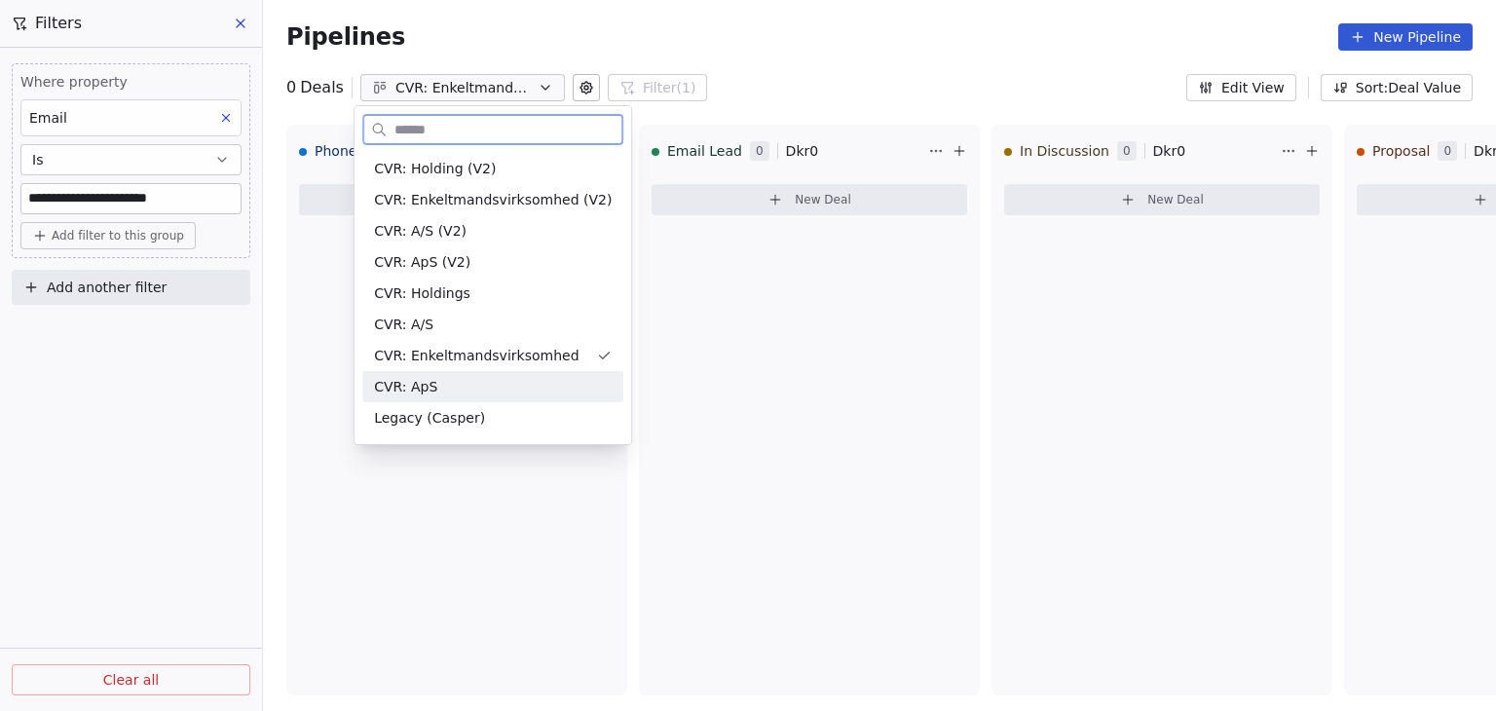
click at [424, 383] on span "CVR: ApS" at bounding box center [405, 387] width 63 height 20
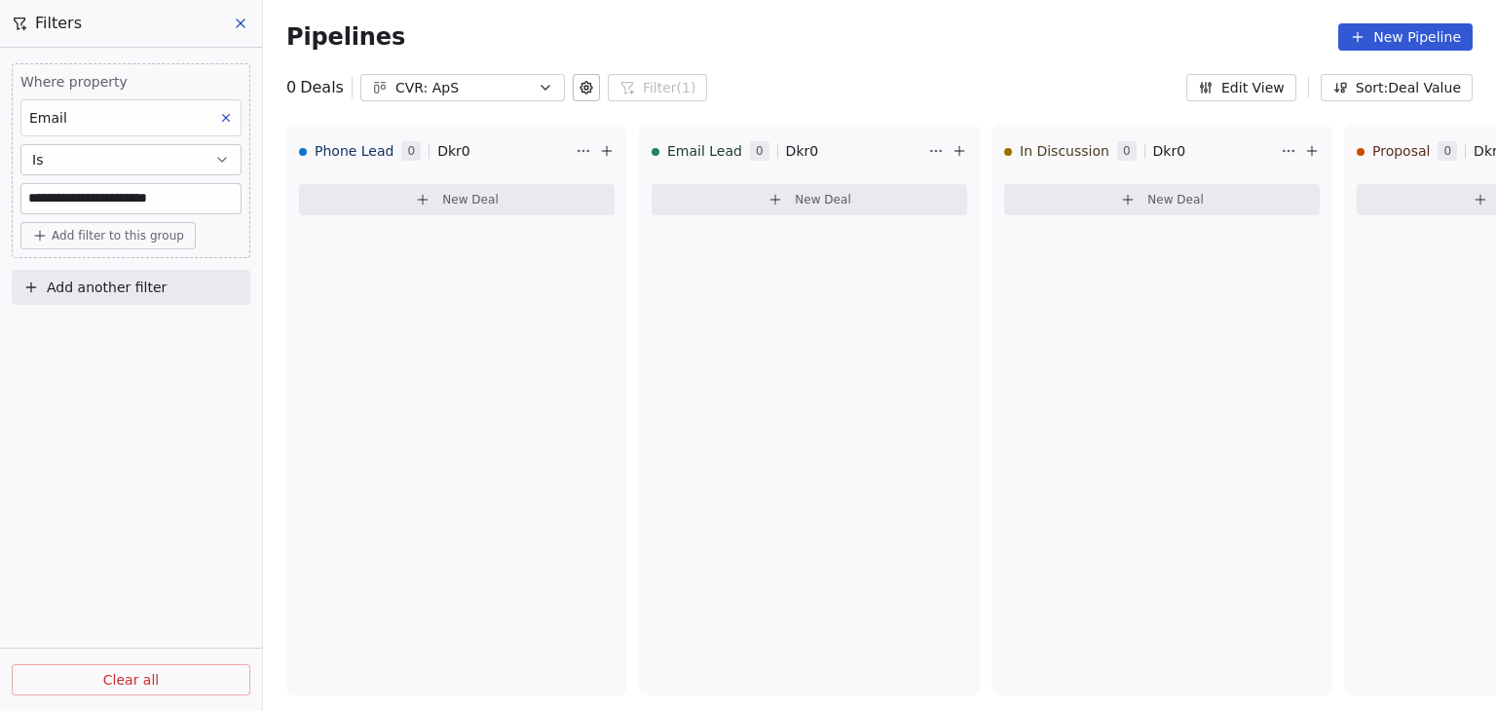
click at [210, 199] on input "**********" at bounding box center [131, 198] width 220 height 29
click at [235, 17] on icon at bounding box center [241, 24] width 16 height 16
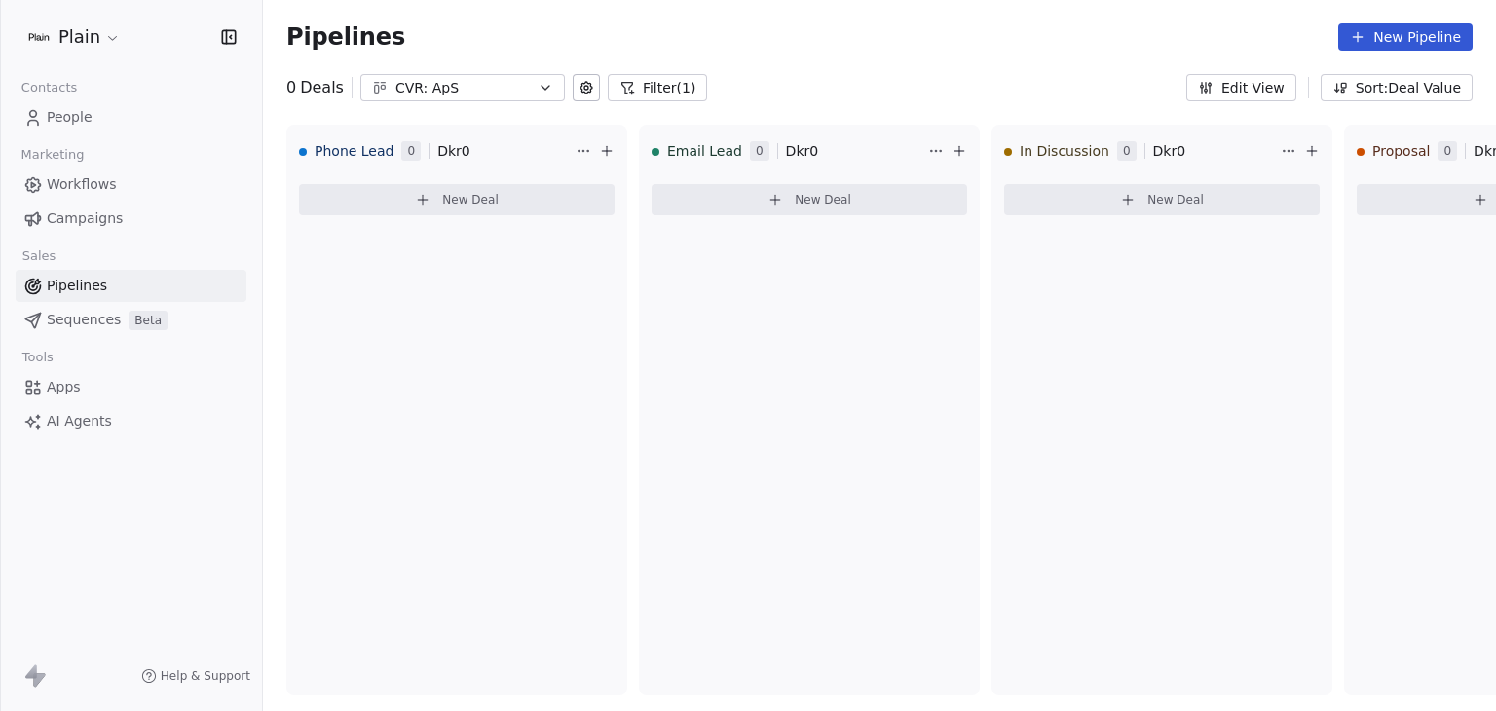
click at [653, 87] on button "Filter (1)" at bounding box center [658, 87] width 100 height 27
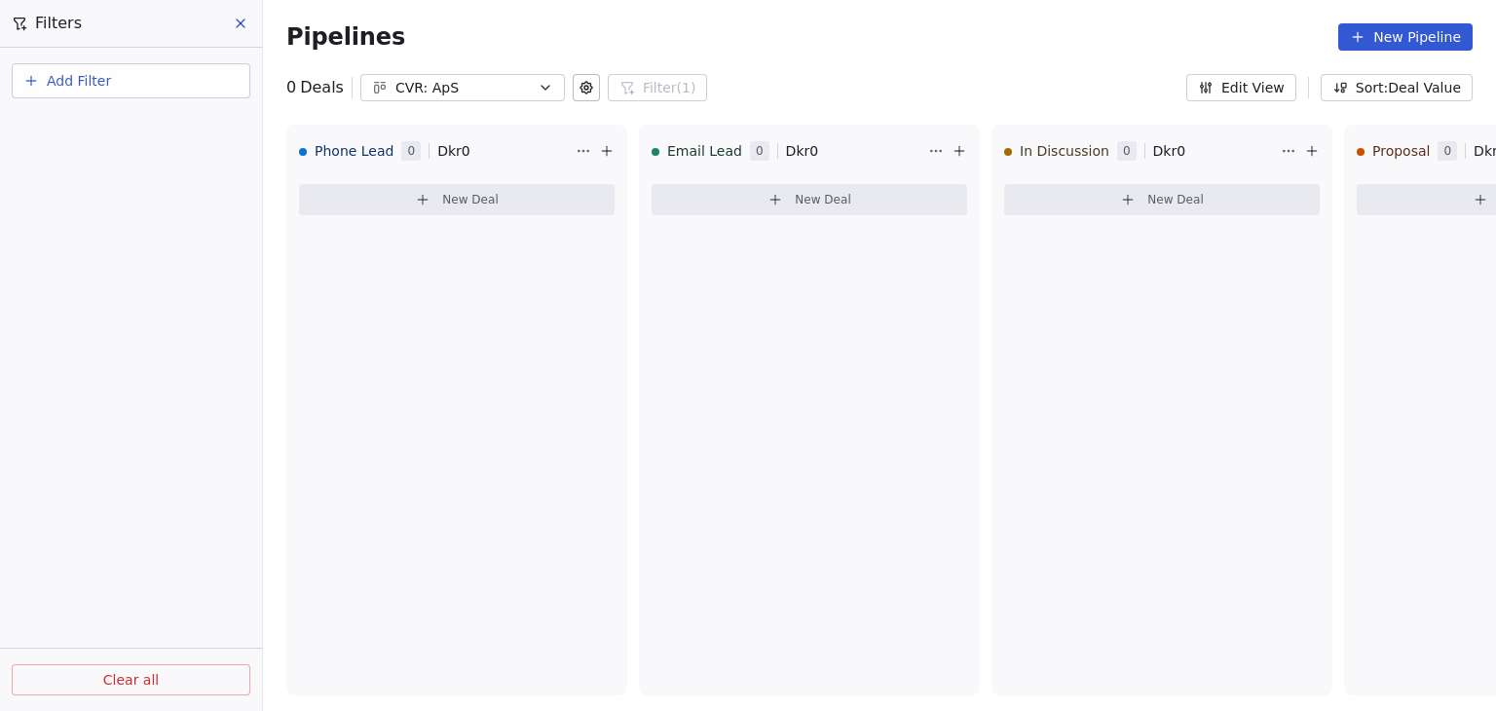
click at [206, 677] on button "Clear all" at bounding box center [131, 679] width 239 height 31
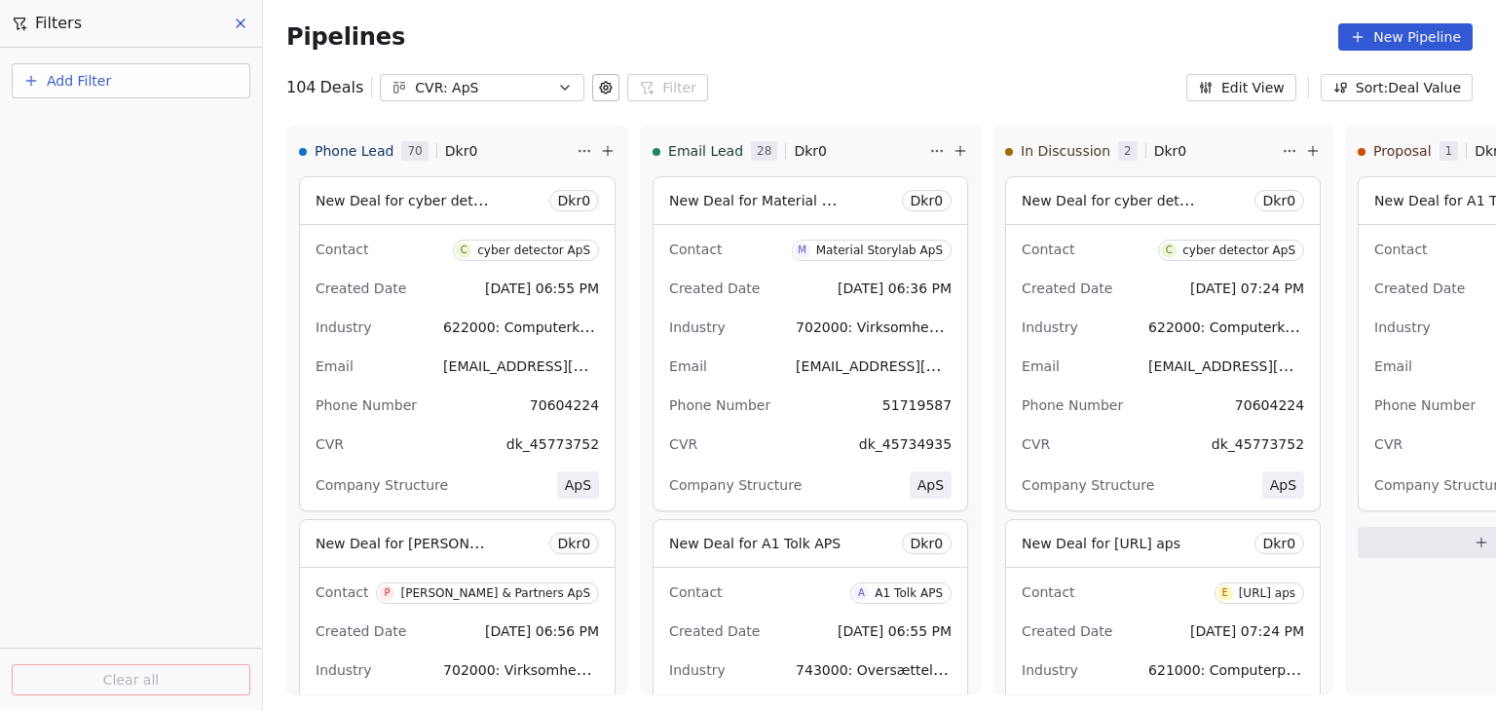
click at [559, 85] on icon "button" at bounding box center [565, 88] width 16 height 16
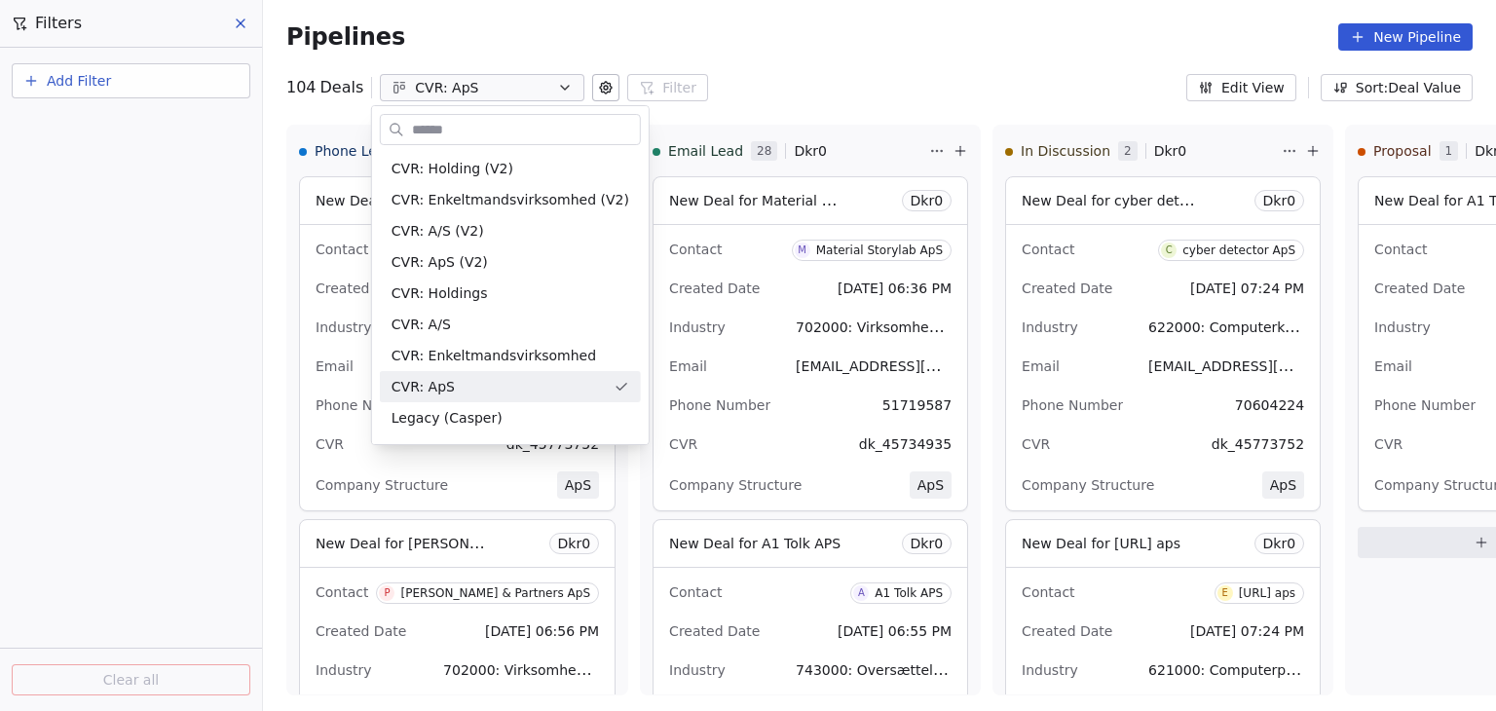
click at [613, 63] on html "Plain Contacts People Marketing Workflows Campaigns Sales Pipelines Sequences B…" at bounding box center [748, 355] width 1496 height 711
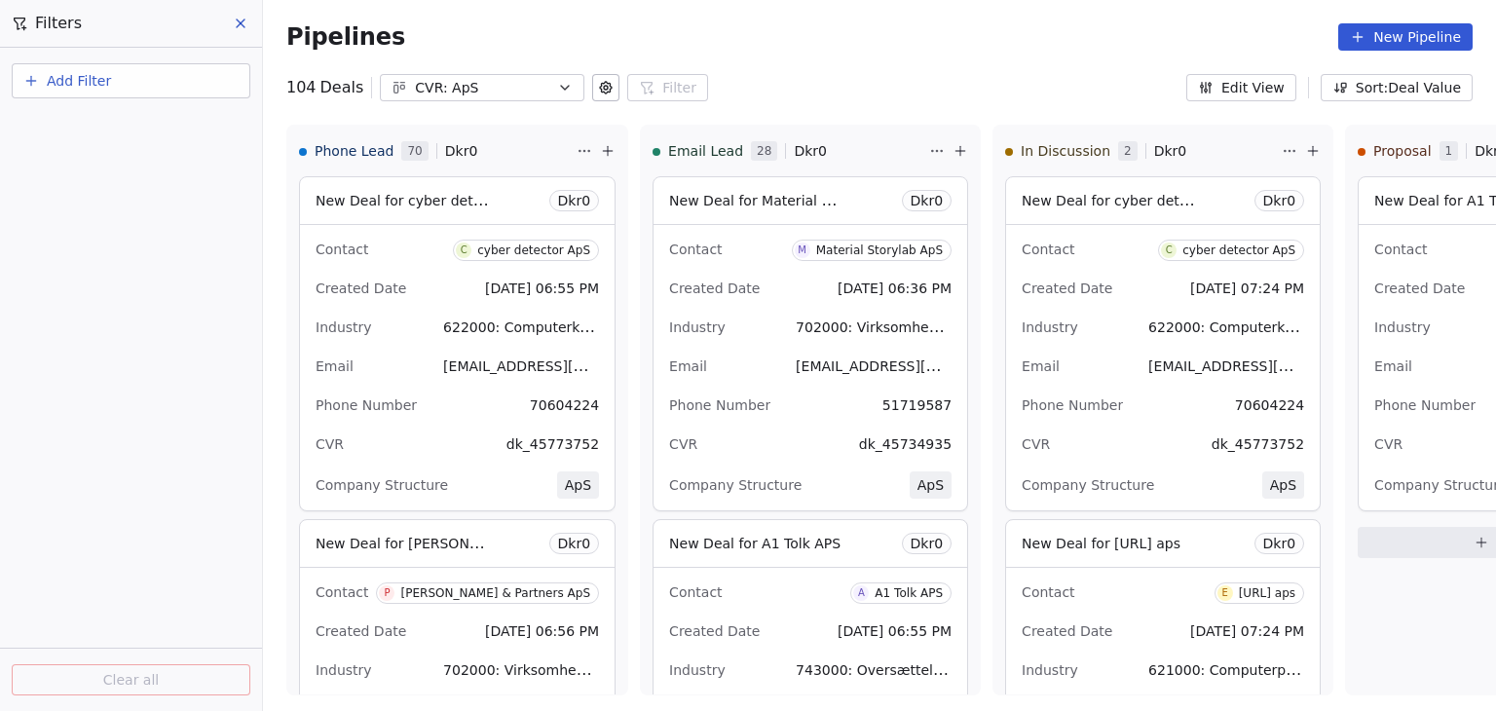
click at [608, 79] on button at bounding box center [605, 87] width 27 height 27
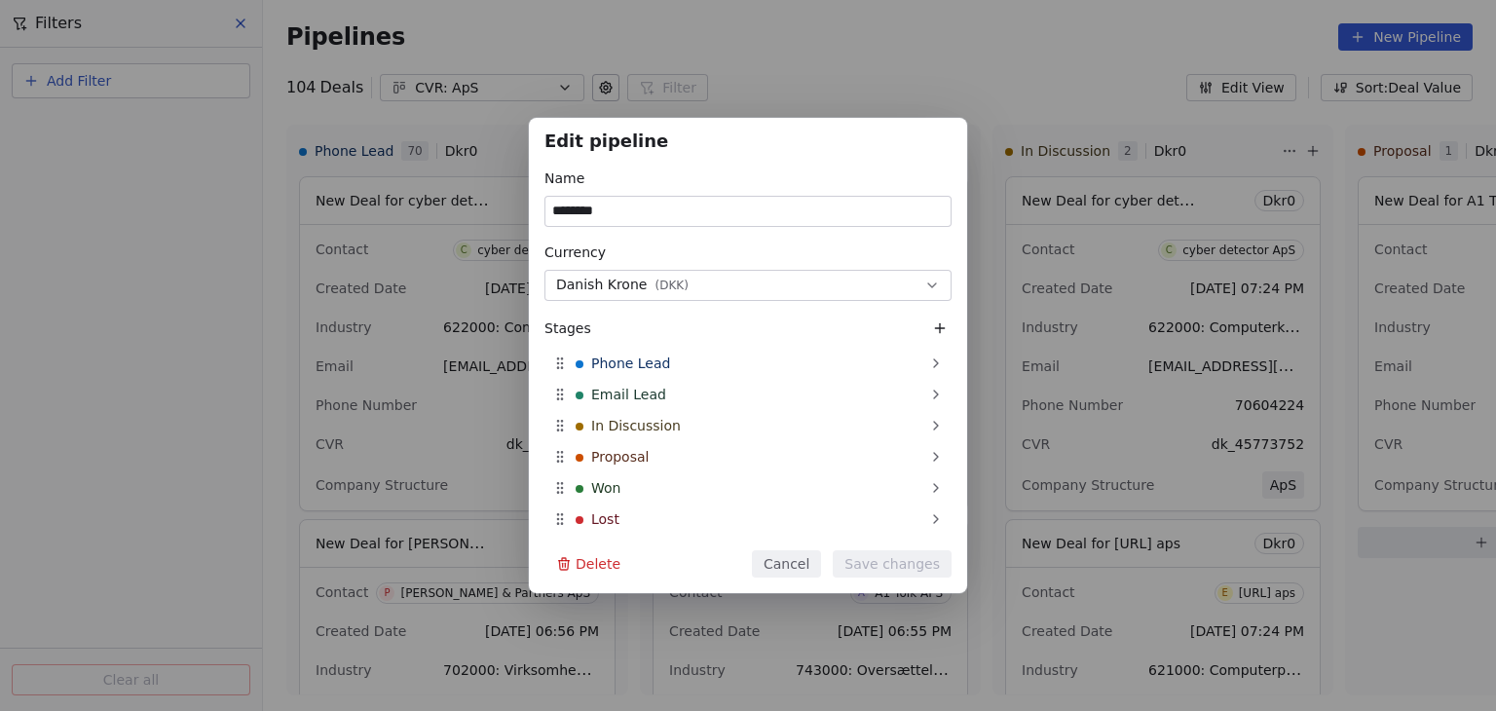
click at [756, 55] on div "Edit pipeline Name ******** Currency Danish Krone ( DKK ) Stages Phone Lead Ema…" at bounding box center [748, 355] width 1496 height 711
click at [816, 555] on button "Cancel" at bounding box center [786, 563] width 69 height 27
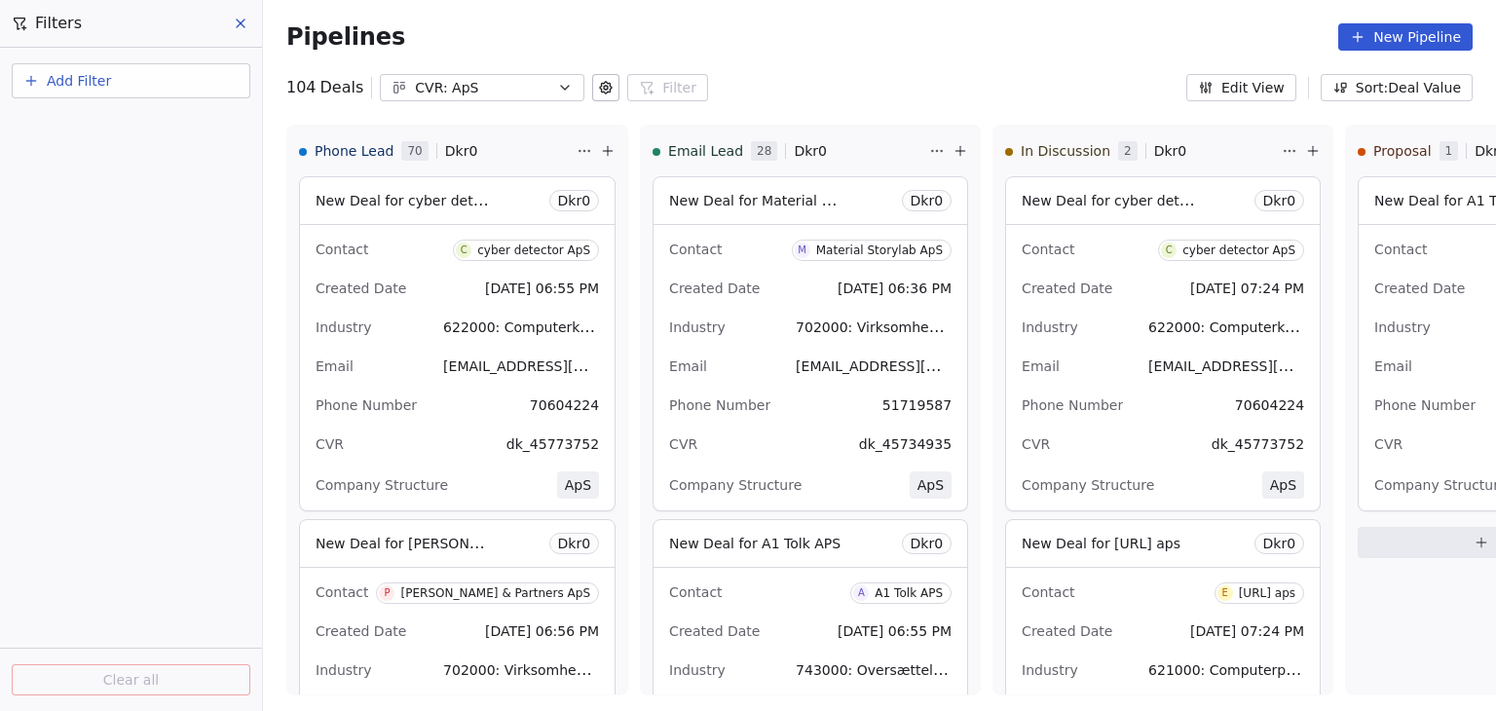
click at [116, 79] on button "Add Filter" at bounding box center [131, 80] width 239 height 35
click at [115, 153] on span "Contact properties" at bounding box center [95, 157] width 127 height 20
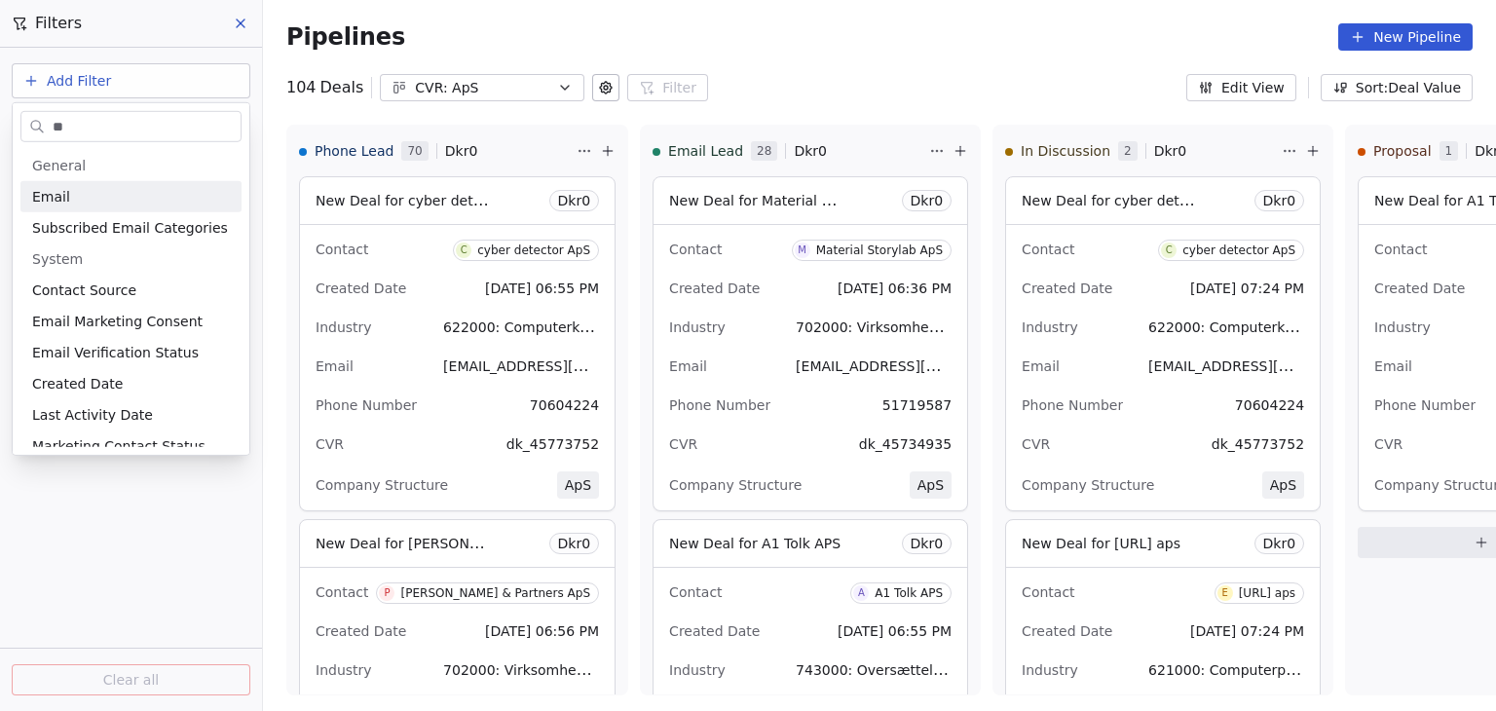
type input "**"
click at [81, 192] on div "Email" at bounding box center [131, 196] width 198 height 19
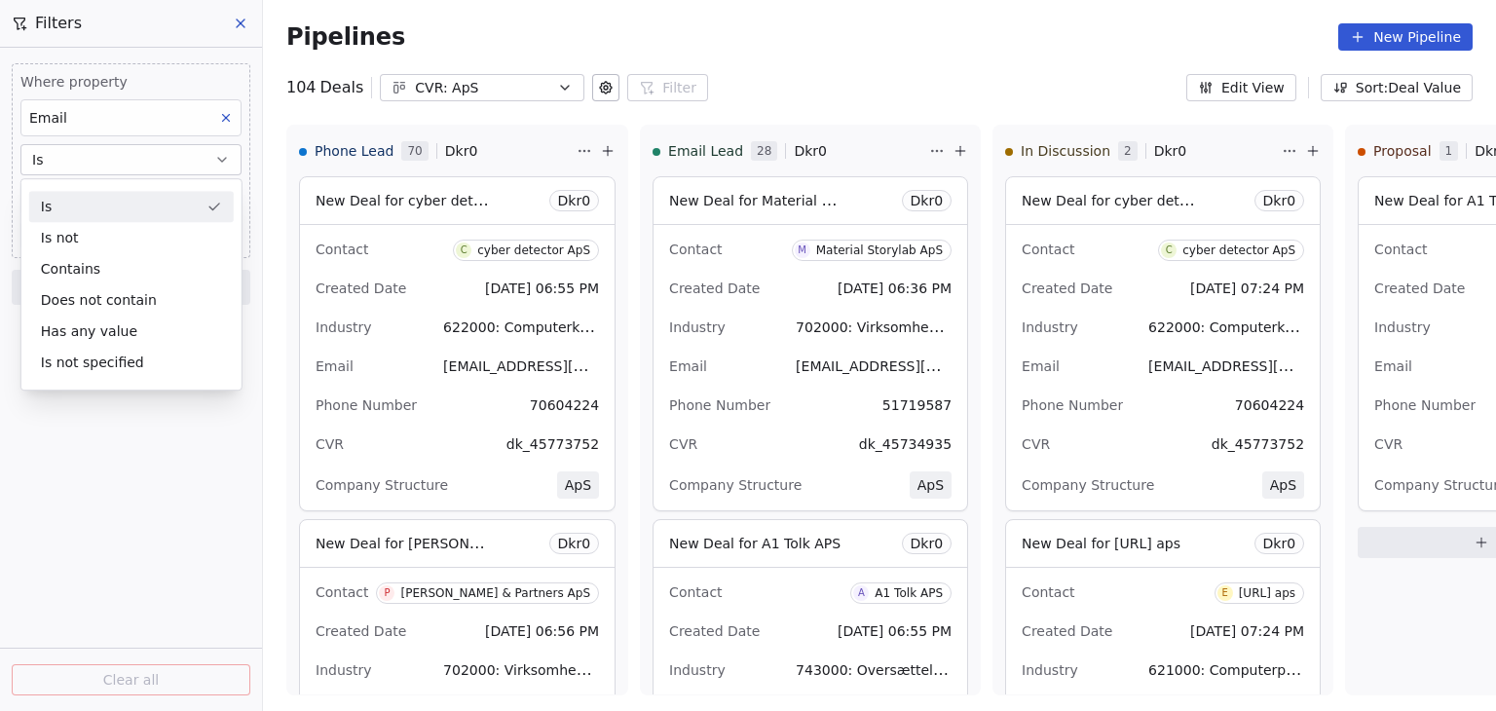
click at [97, 189] on div "Is Is not Contains Does not contain Has any value Is not specified" at bounding box center [131, 284] width 222 height 212
click at [97, 204] on div "Is" at bounding box center [131, 206] width 204 height 31
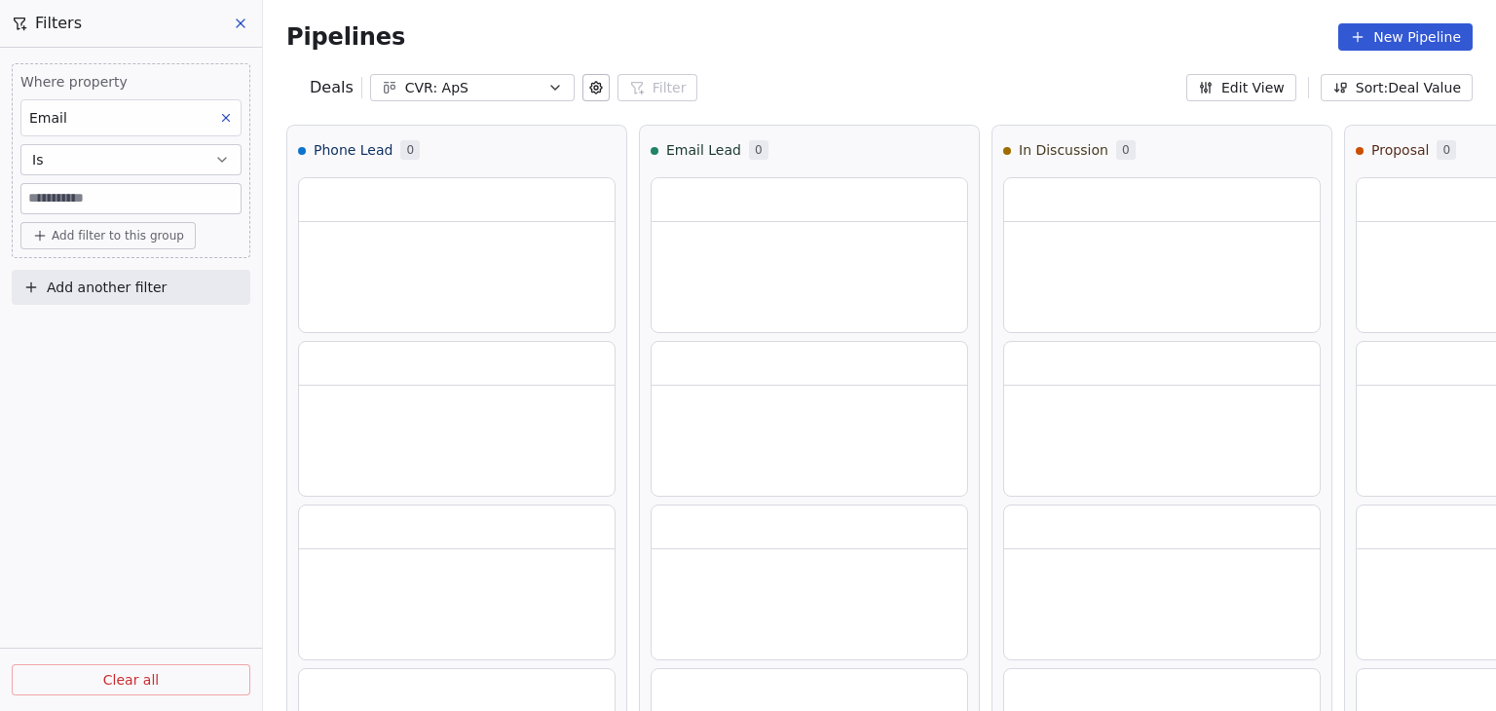
click at [93, 194] on input at bounding box center [130, 198] width 219 height 29
paste input "**********"
drag, startPoint x: 191, startPoint y: 191, endPoint x: 291, endPoint y: 196, distance: 100.4
click at [291, 196] on div "**********" at bounding box center [879, 355] width 1233 height 711
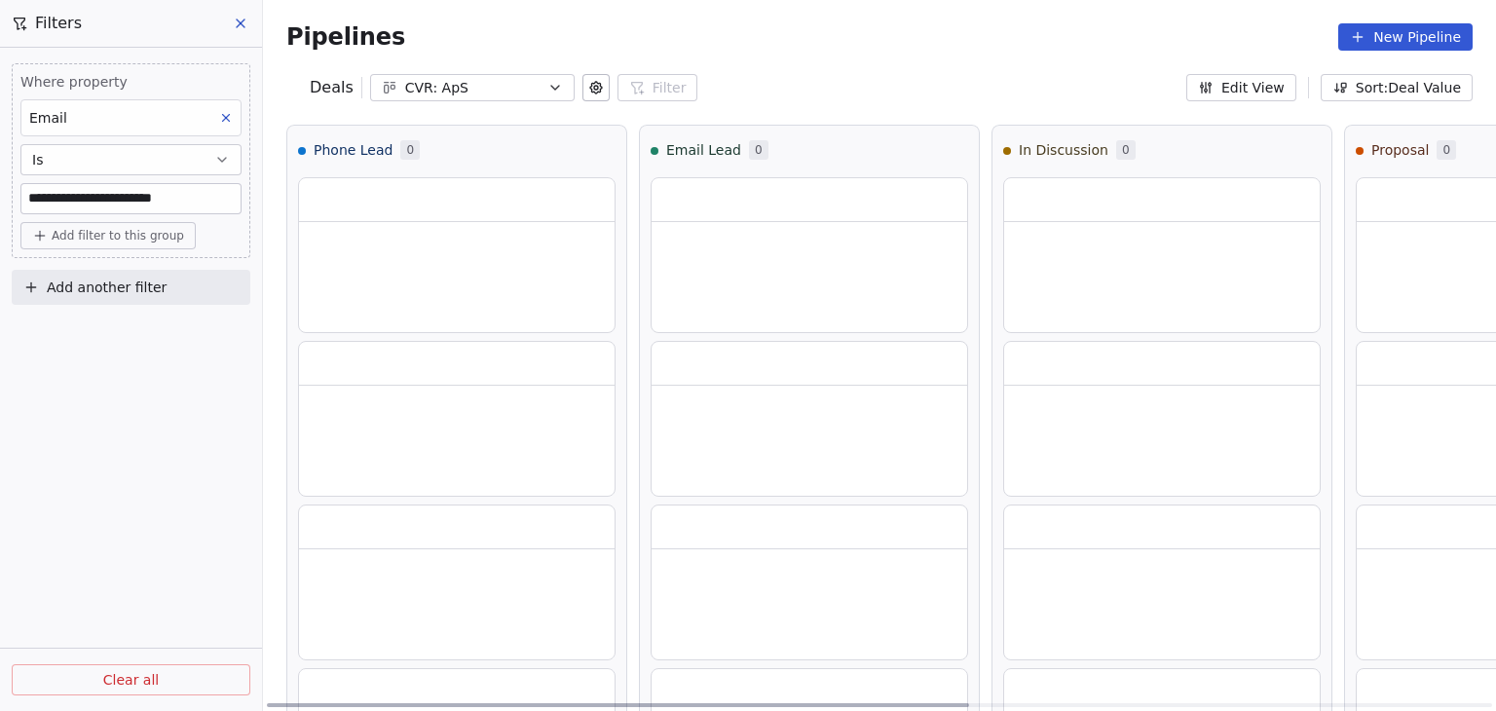
scroll to position [0, 0]
type input "**********"
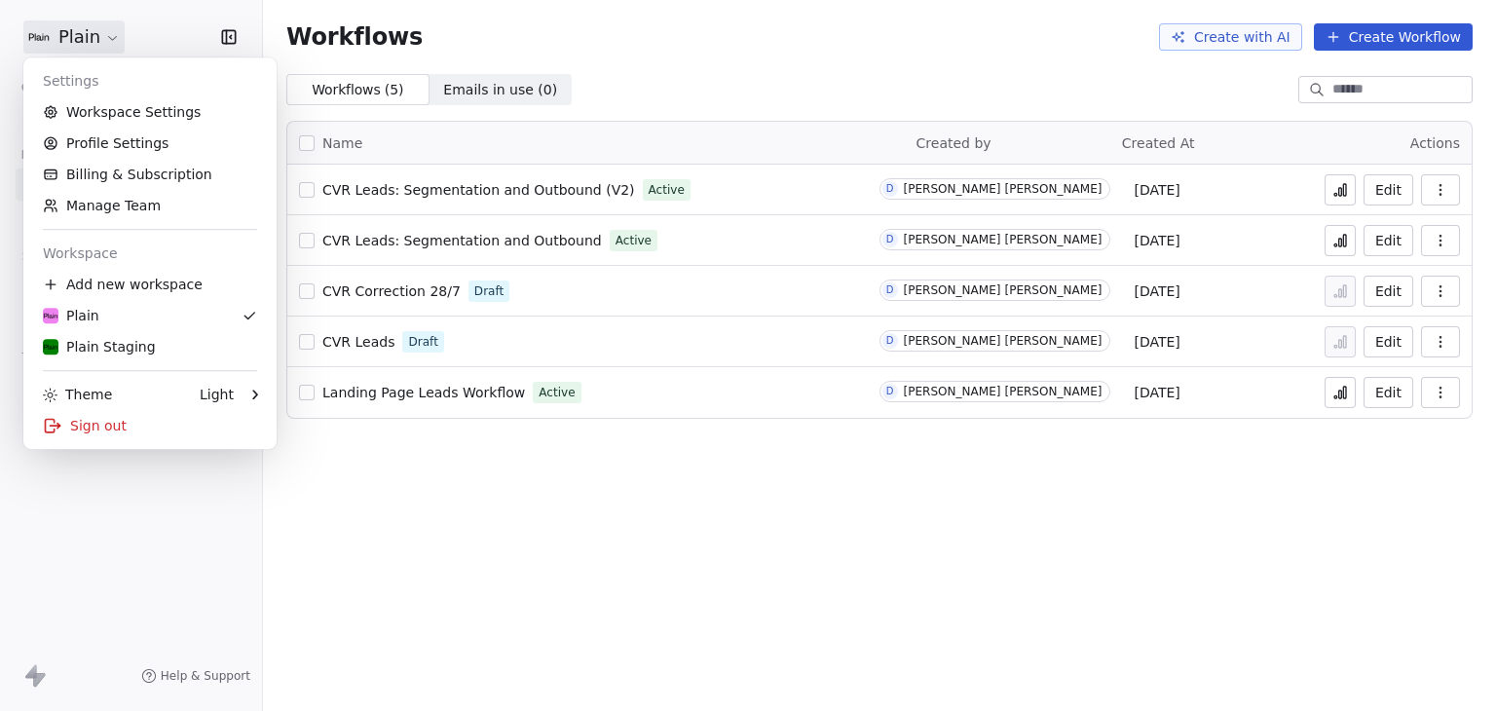
click at [82, 33] on html "Plain Contacts People Marketing Workflows Campaigns Sales Pipelines Sequences B…" at bounding box center [748, 355] width 1496 height 711
click at [119, 420] on div "Sign out" at bounding box center [150, 425] width 238 height 31
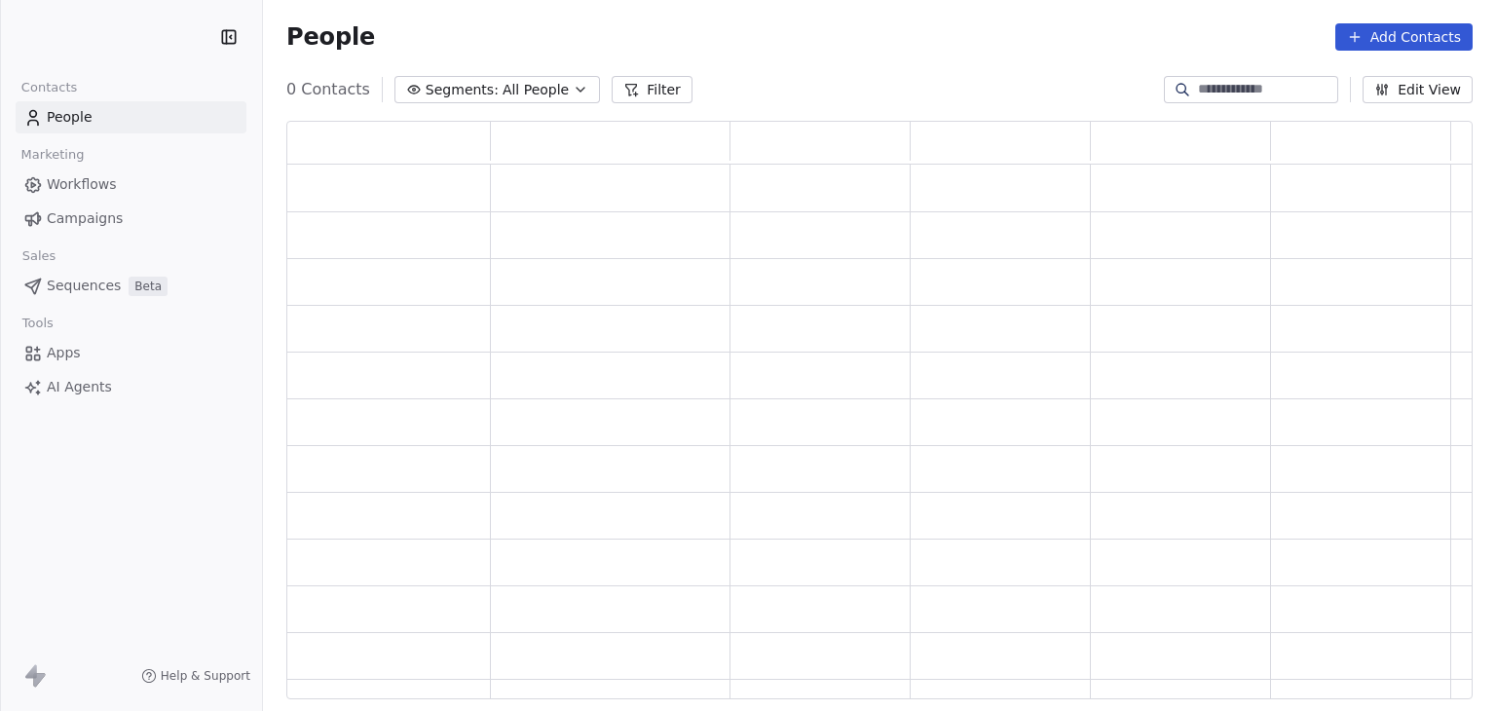
scroll to position [563, 1171]
